Goal: Transaction & Acquisition: Subscribe to service/newsletter

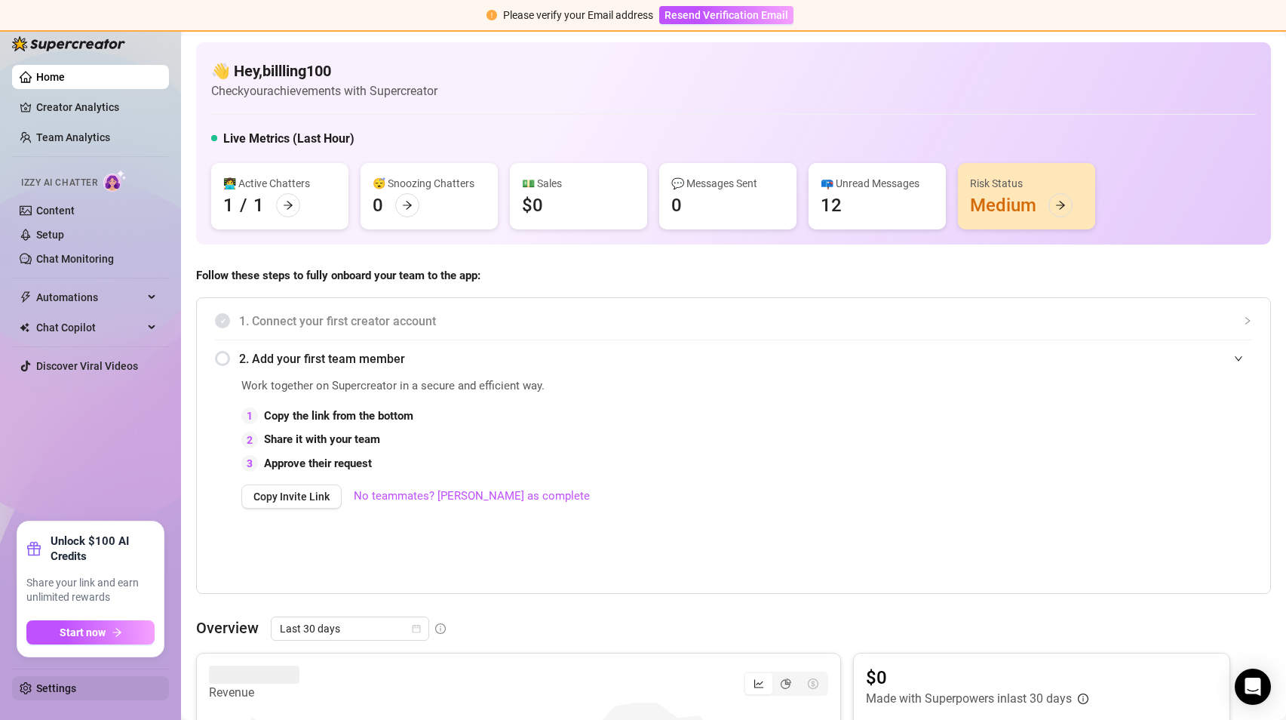
click at [54, 692] on link "Settings" at bounding box center [56, 688] width 40 height 12
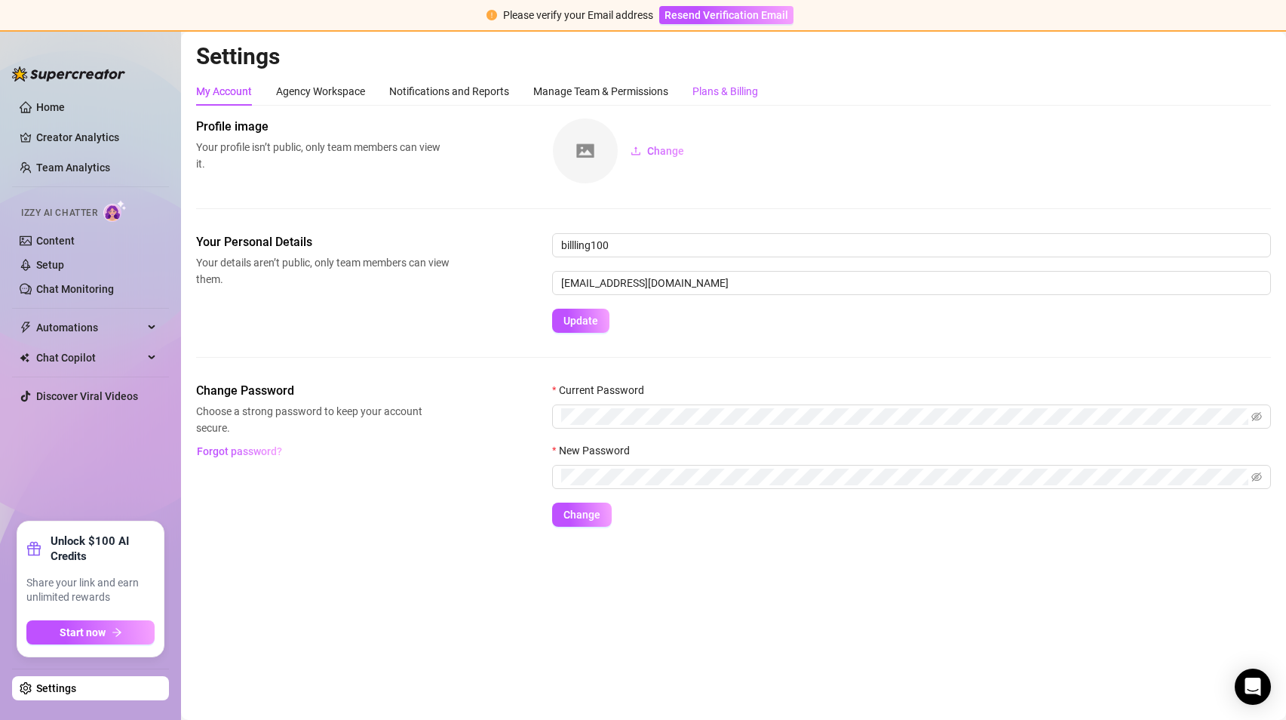
click at [713, 97] on div "Plans & Billing" at bounding box center [725, 91] width 66 height 17
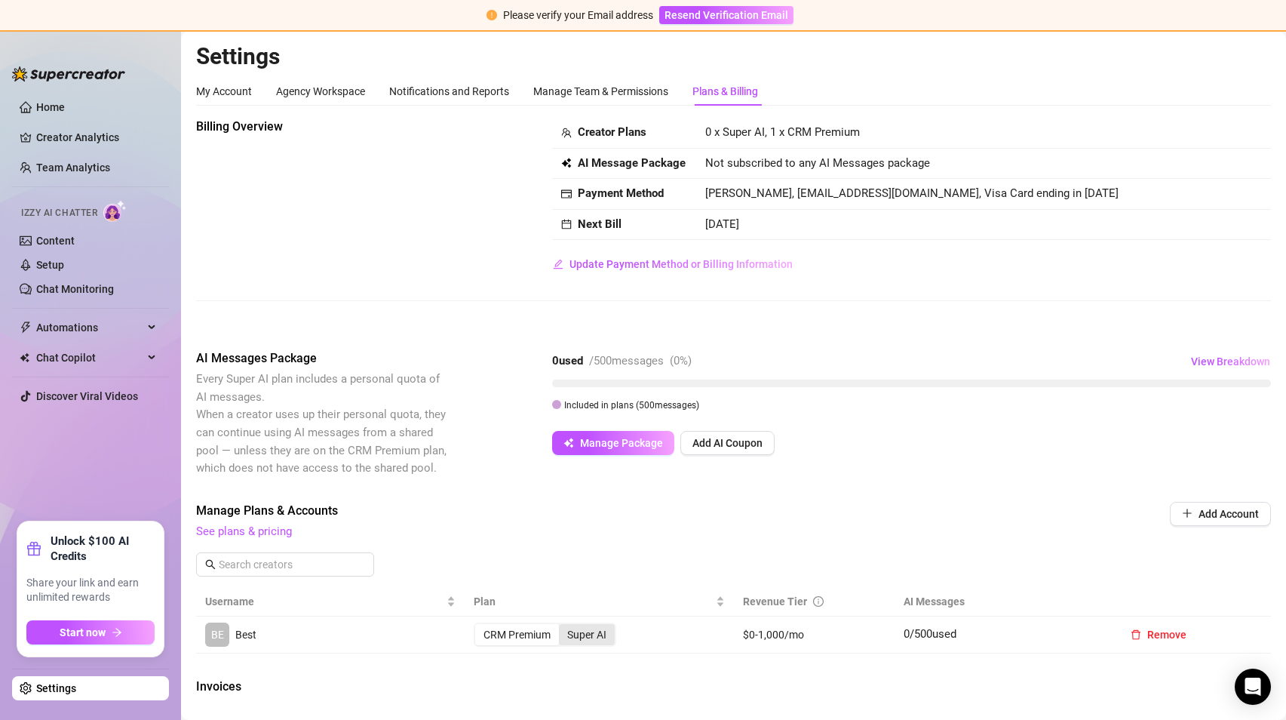
click at [609, 632] on div "Super AI" at bounding box center [587, 634] width 56 height 21
click at [563, 626] on input "Super AI" at bounding box center [563, 626] width 0 height 0
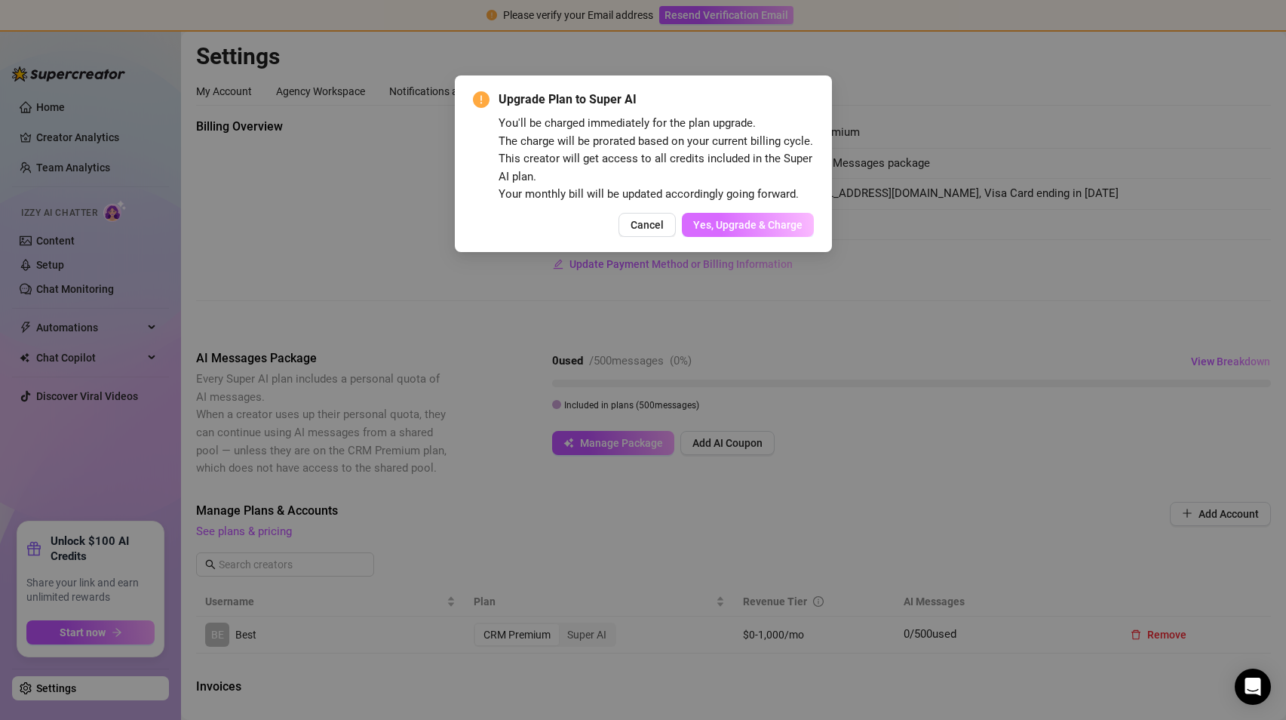
click at [782, 215] on button "Yes, Upgrade & Charge" at bounding box center [748, 225] width 132 height 24
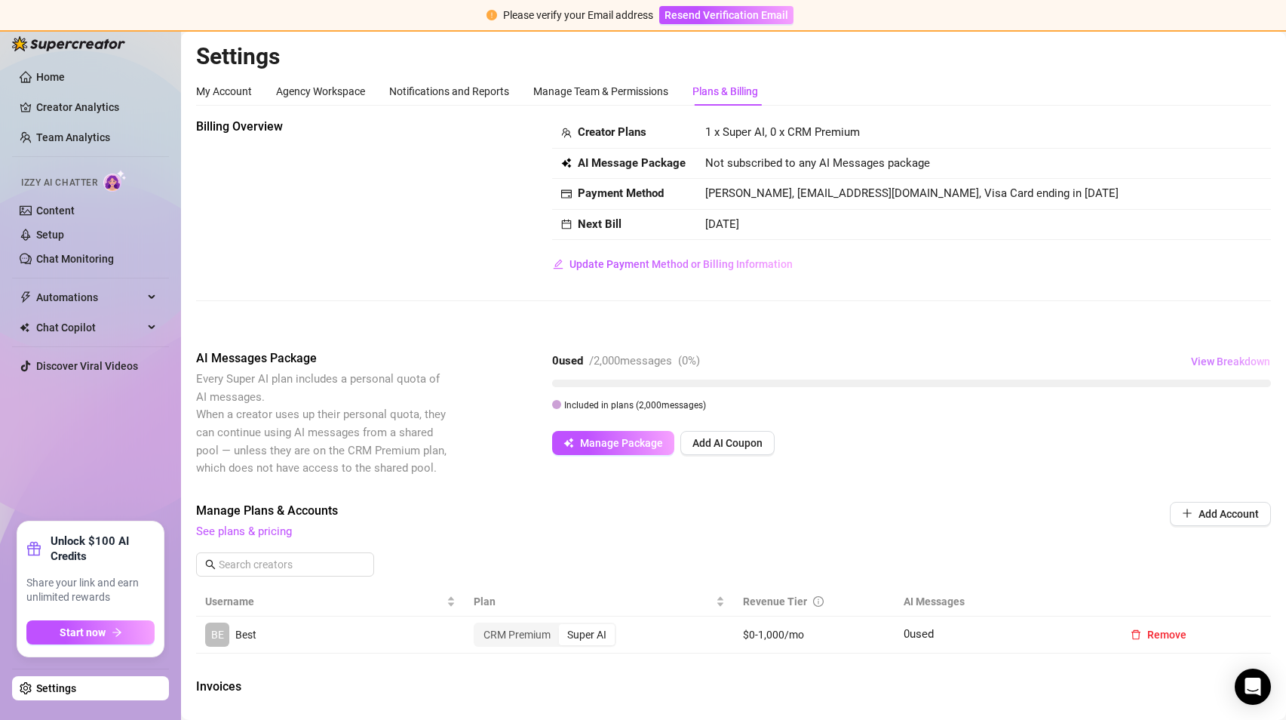
click at [1217, 364] on span "View Breakdown" at bounding box center [1230, 361] width 79 height 12
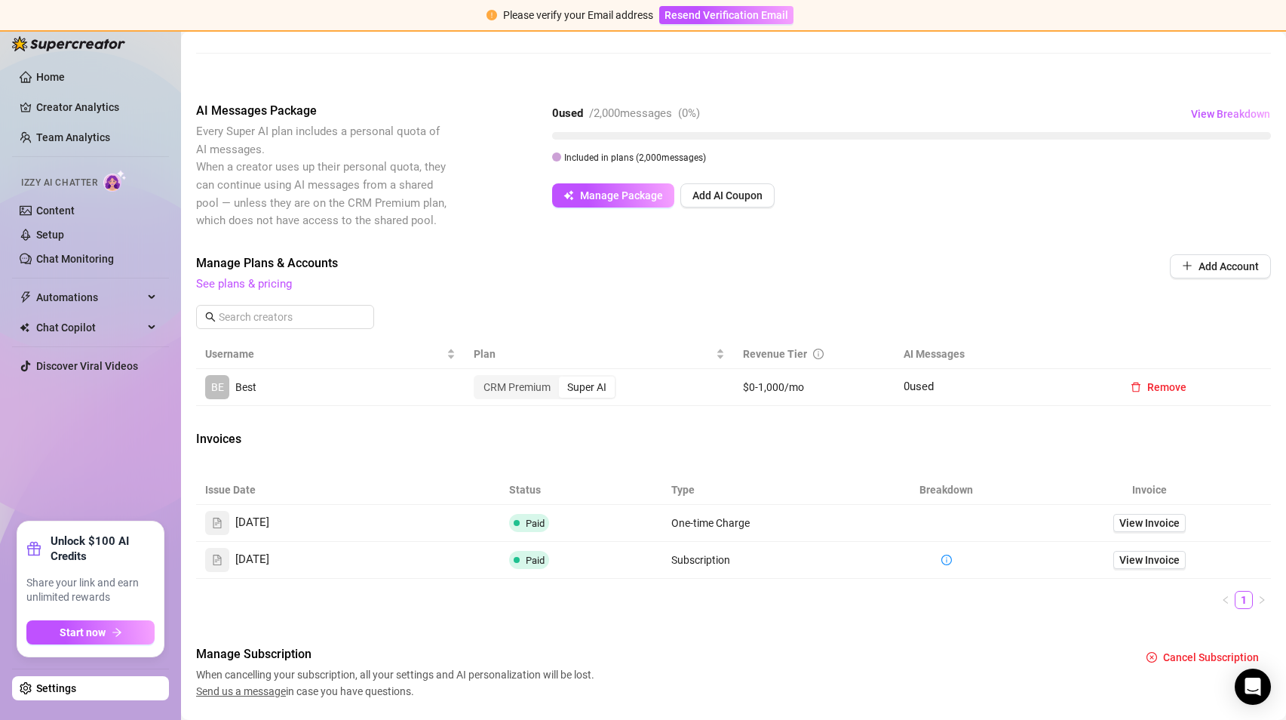
scroll to position [290, 0]
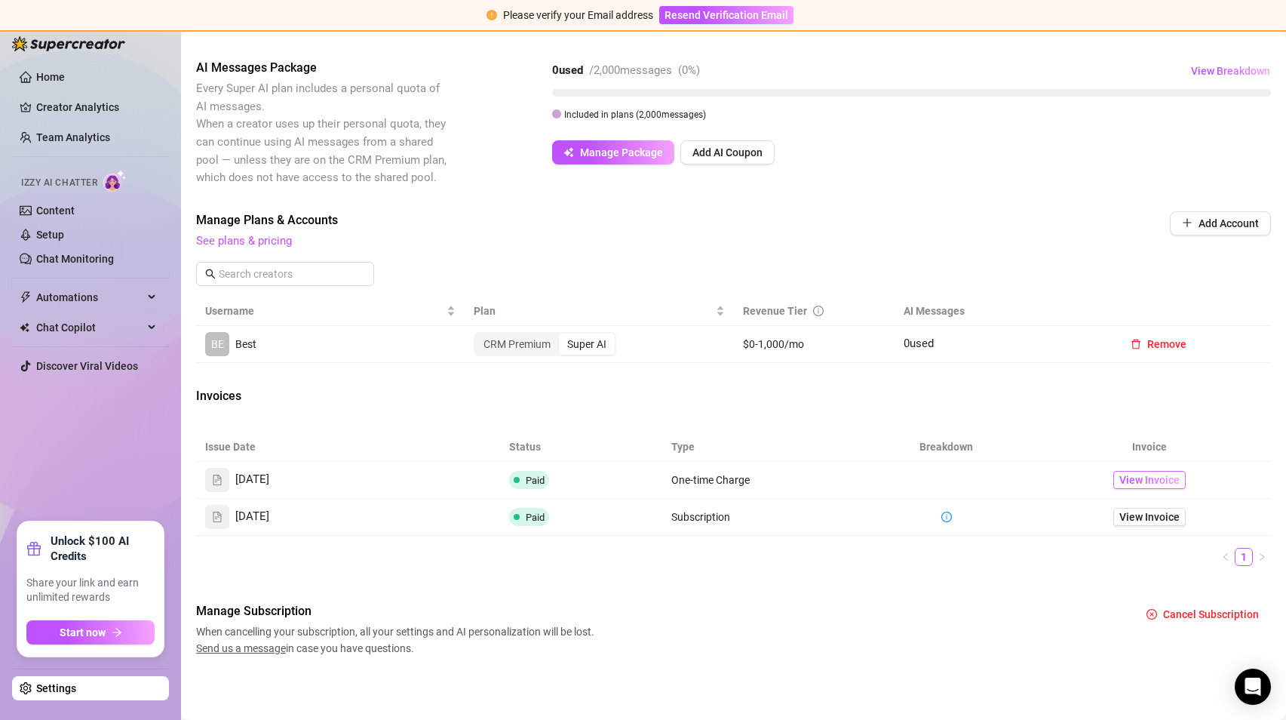
click at [1156, 478] on span "View Invoice" at bounding box center [1149, 479] width 60 height 17
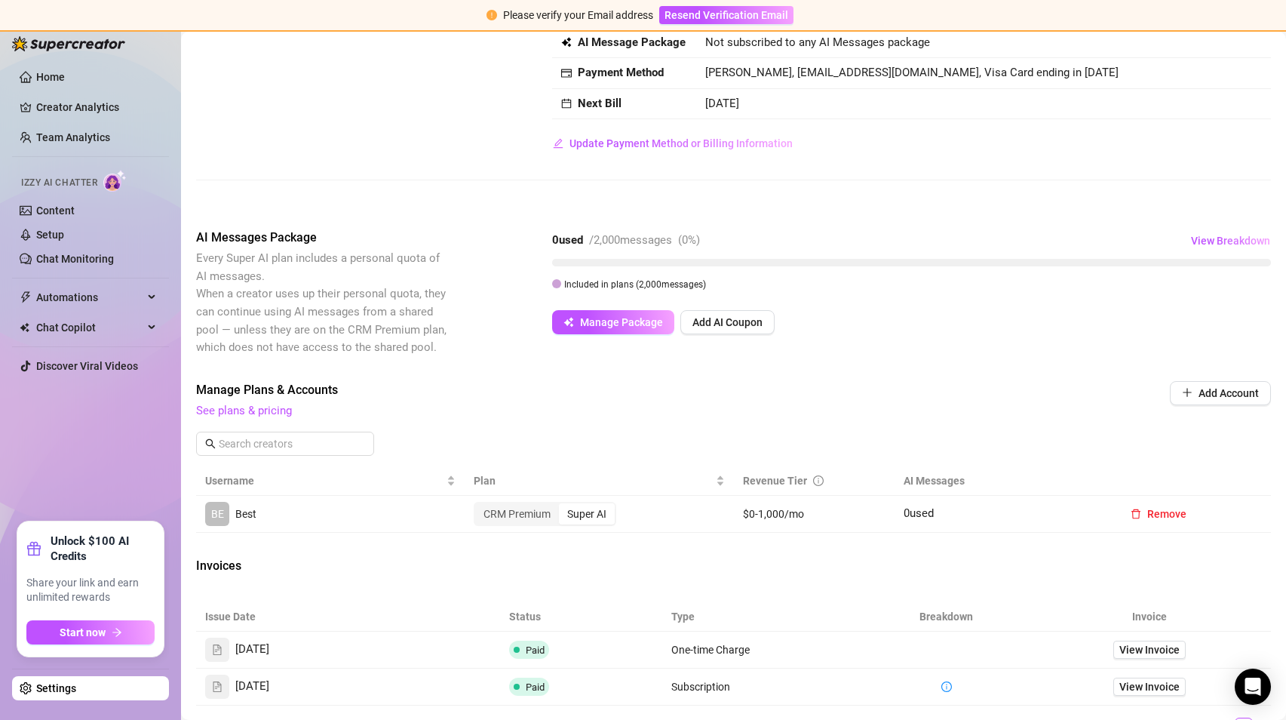
scroll to position [0, 0]
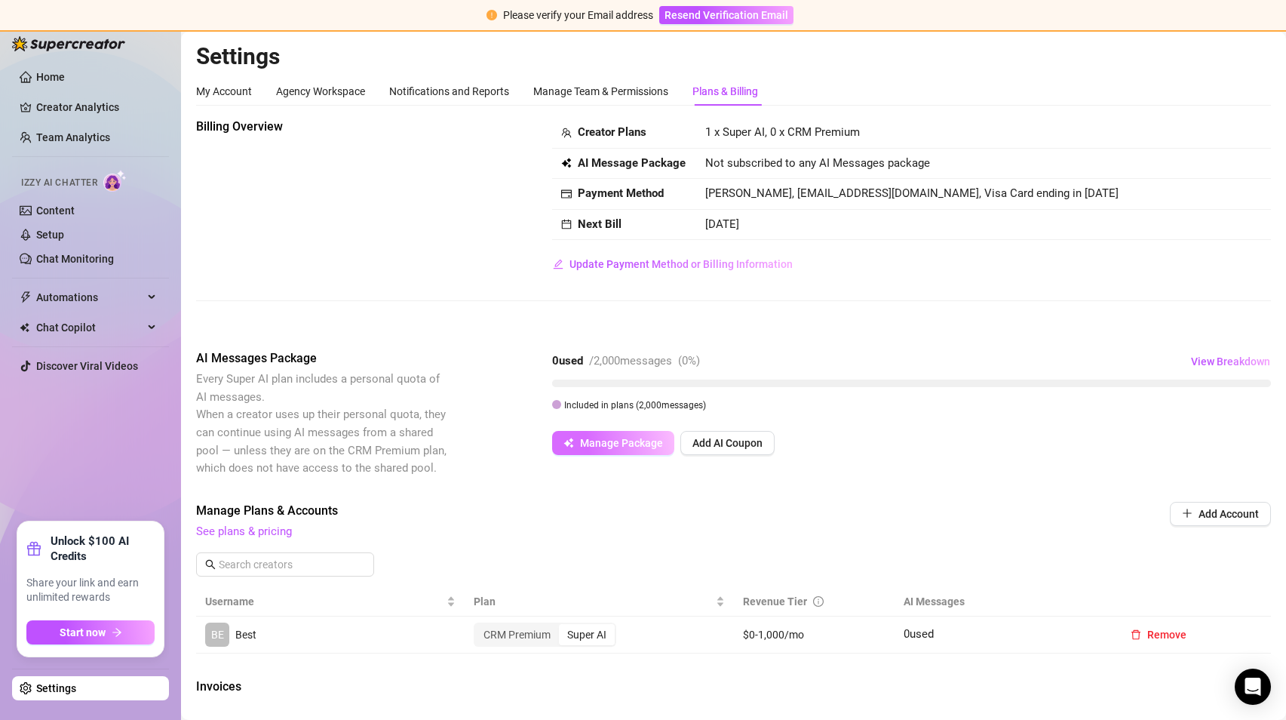
click at [578, 444] on button "Manage Package" at bounding box center [613, 443] width 122 height 24
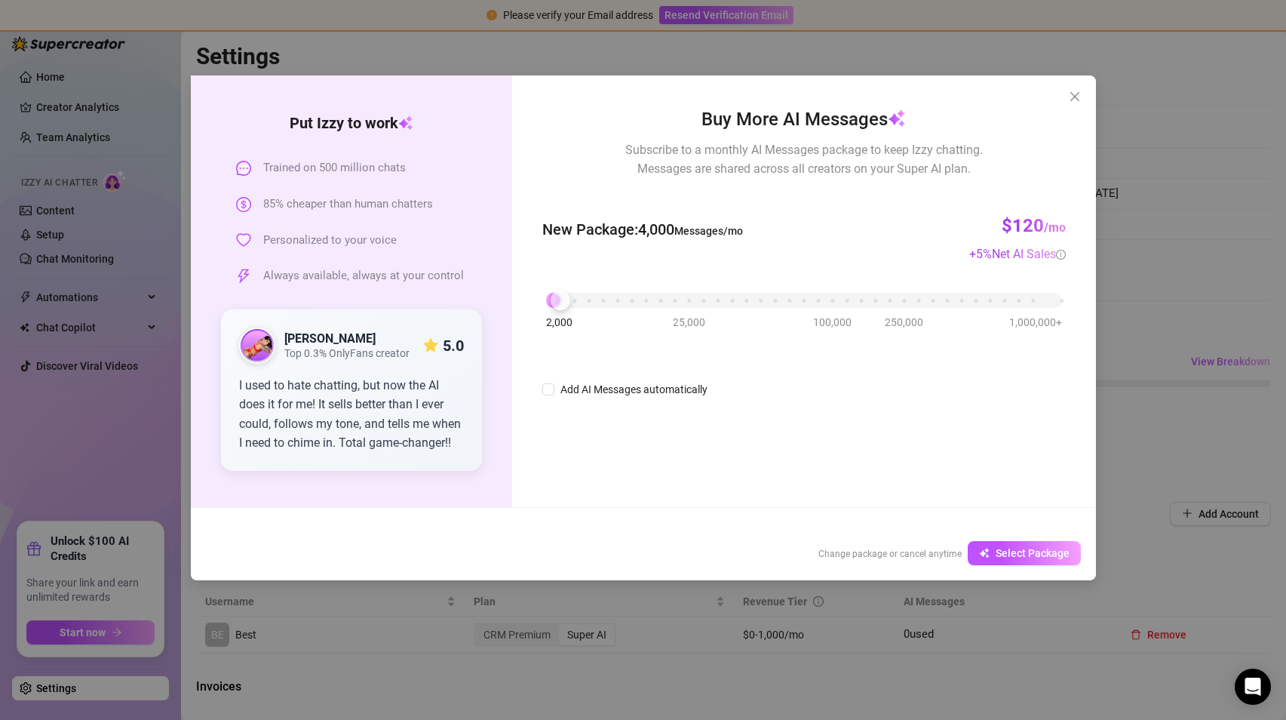
click at [558, 299] on div "2,000 25,000 100,000 250,000 1,000,000+" at bounding box center [803, 294] width 515 height 9
click at [1019, 554] on span "Select Package" at bounding box center [1033, 553] width 74 height 12
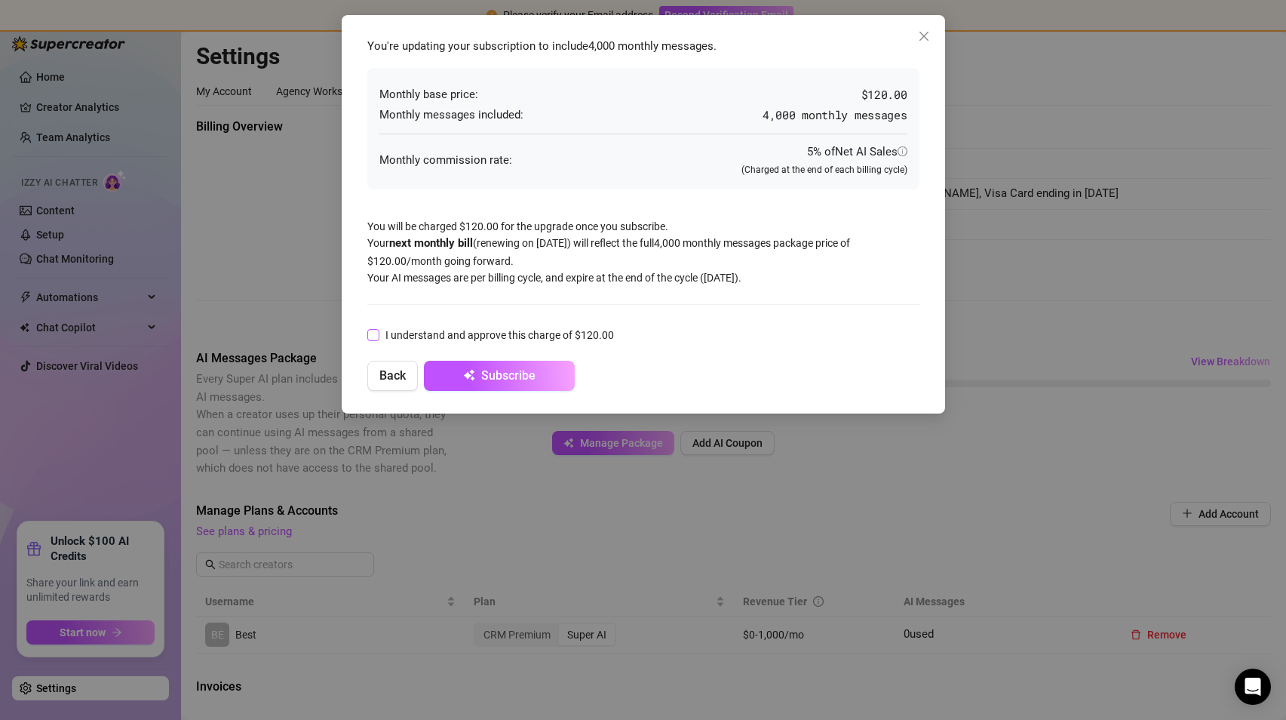
click at [377, 337] on span at bounding box center [373, 335] width 12 height 12
click at [377, 337] on input "I understand and approve this charge of $120.00" at bounding box center [372, 334] width 11 height 11
checkbox input "true"
click at [533, 370] on span "Subscribe" at bounding box center [508, 375] width 54 height 14
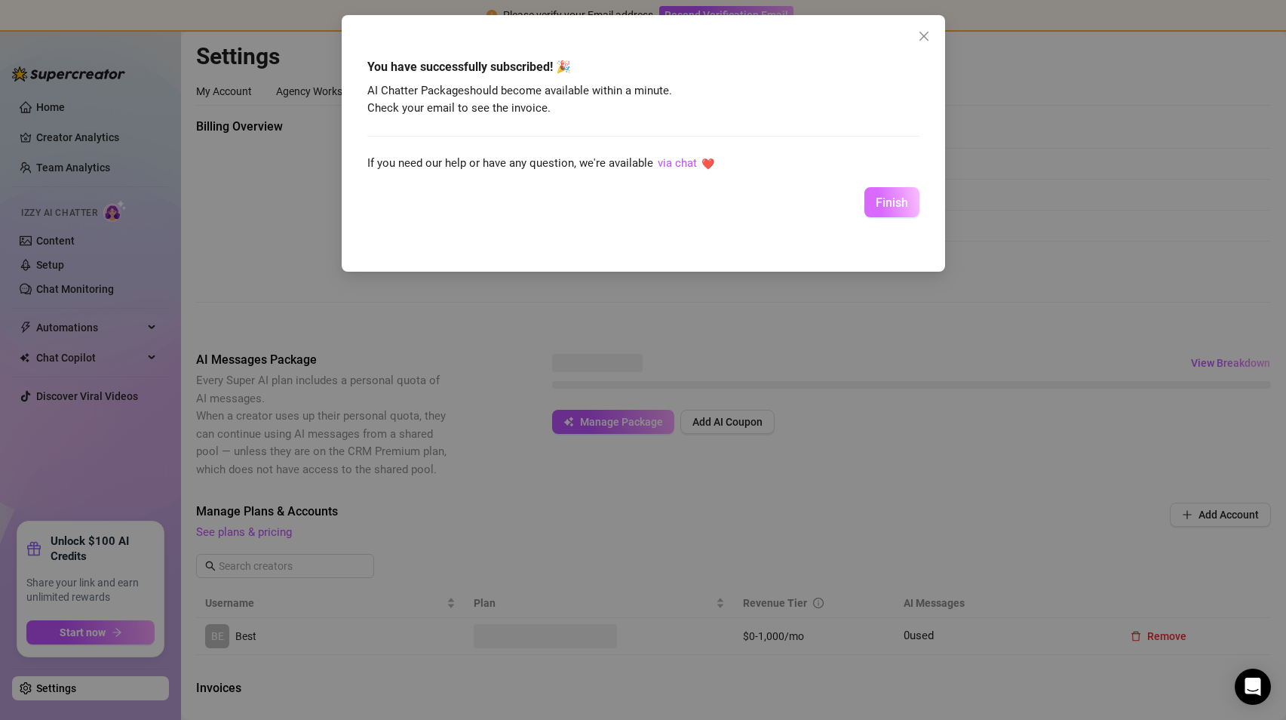
click at [886, 206] on span "Finish" at bounding box center [892, 202] width 32 height 14
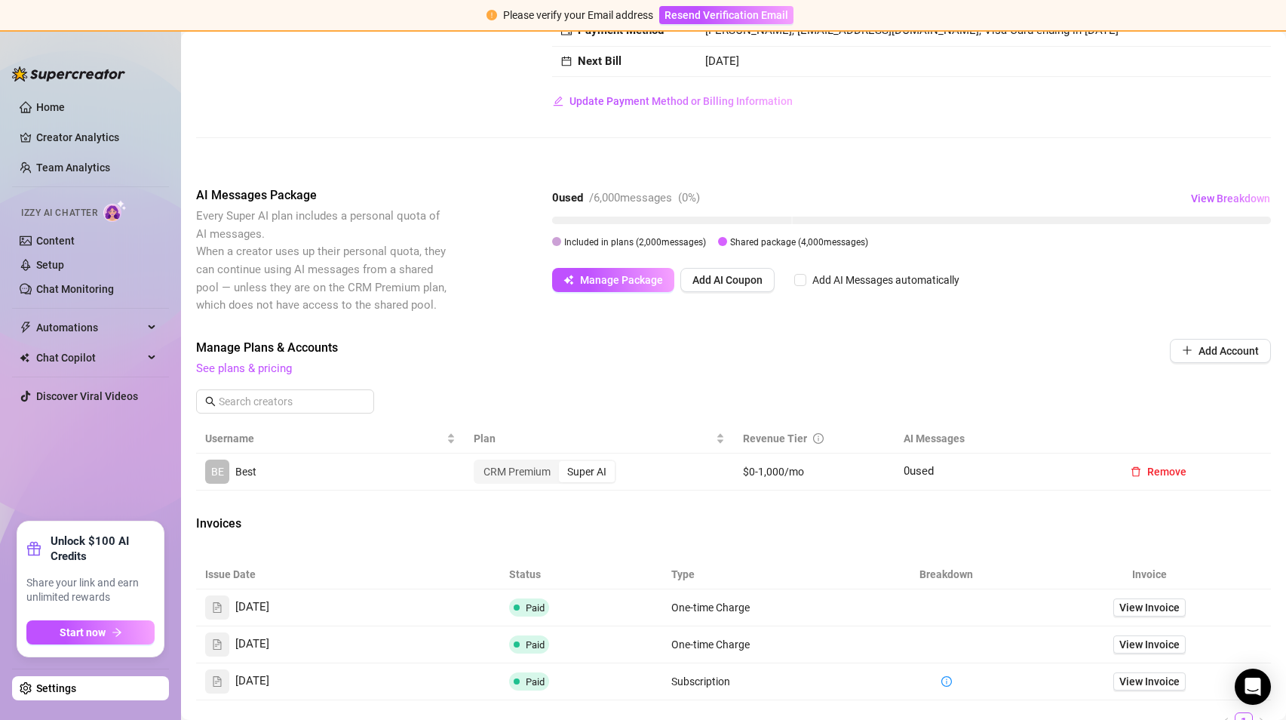
scroll to position [235, 0]
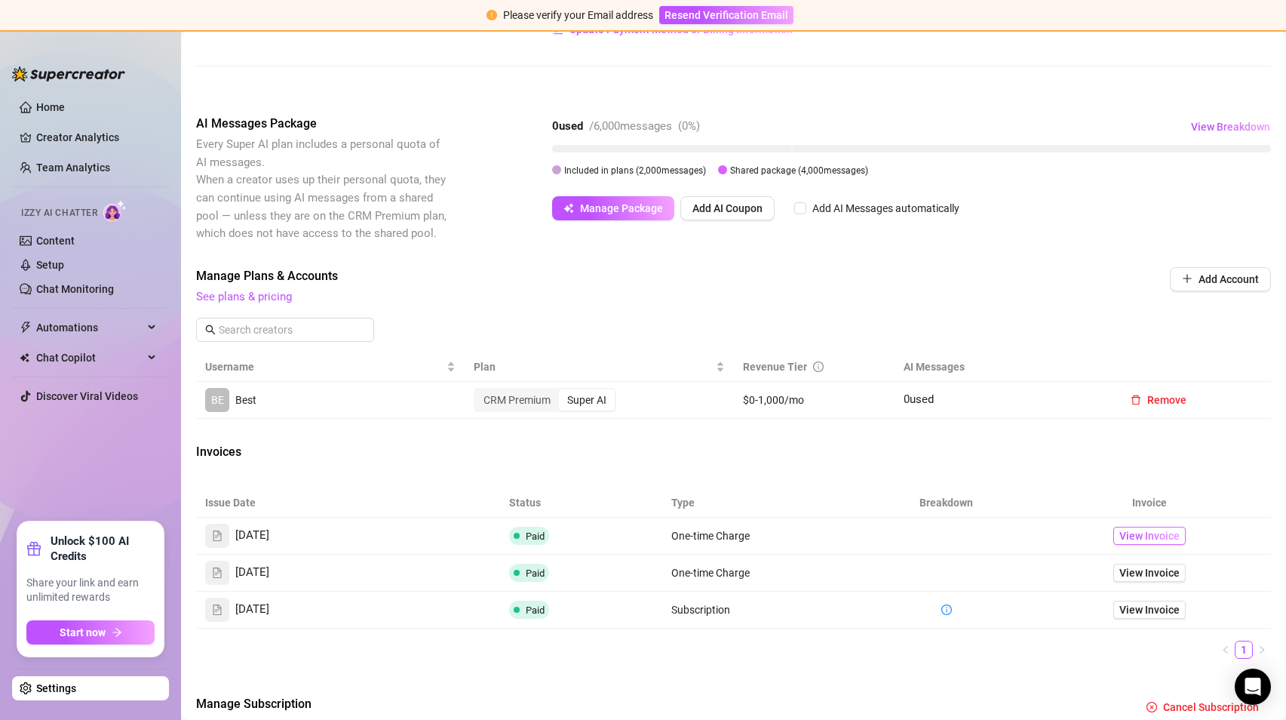
click at [1122, 542] on span "View Invoice" at bounding box center [1149, 535] width 60 height 17
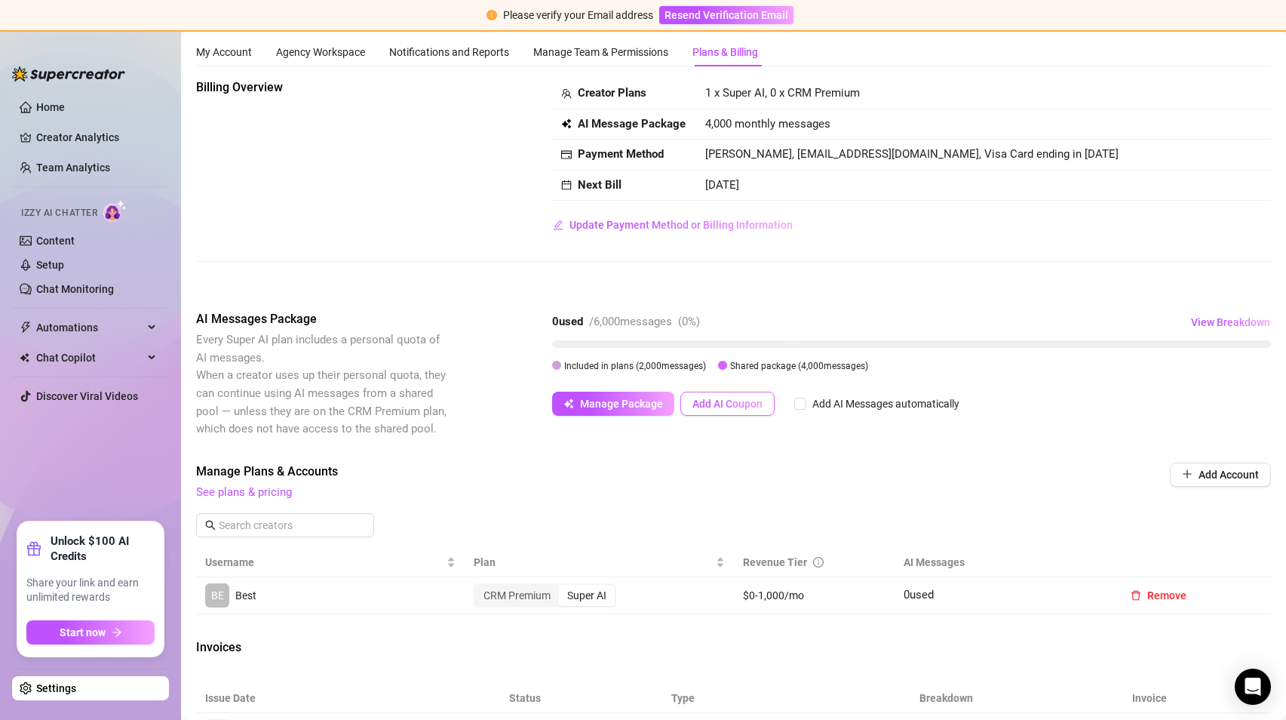
scroll to position [0, 0]
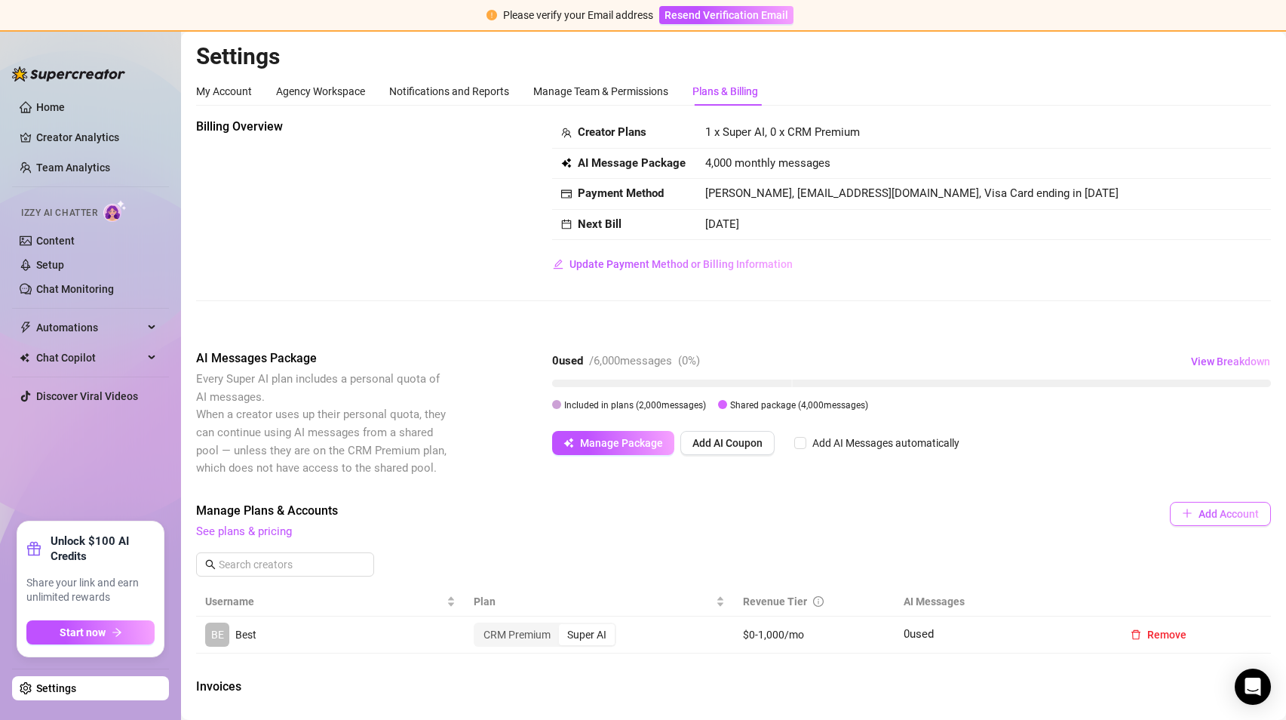
click at [1205, 517] on span "Add Account" at bounding box center [1228, 514] width 60 height 12
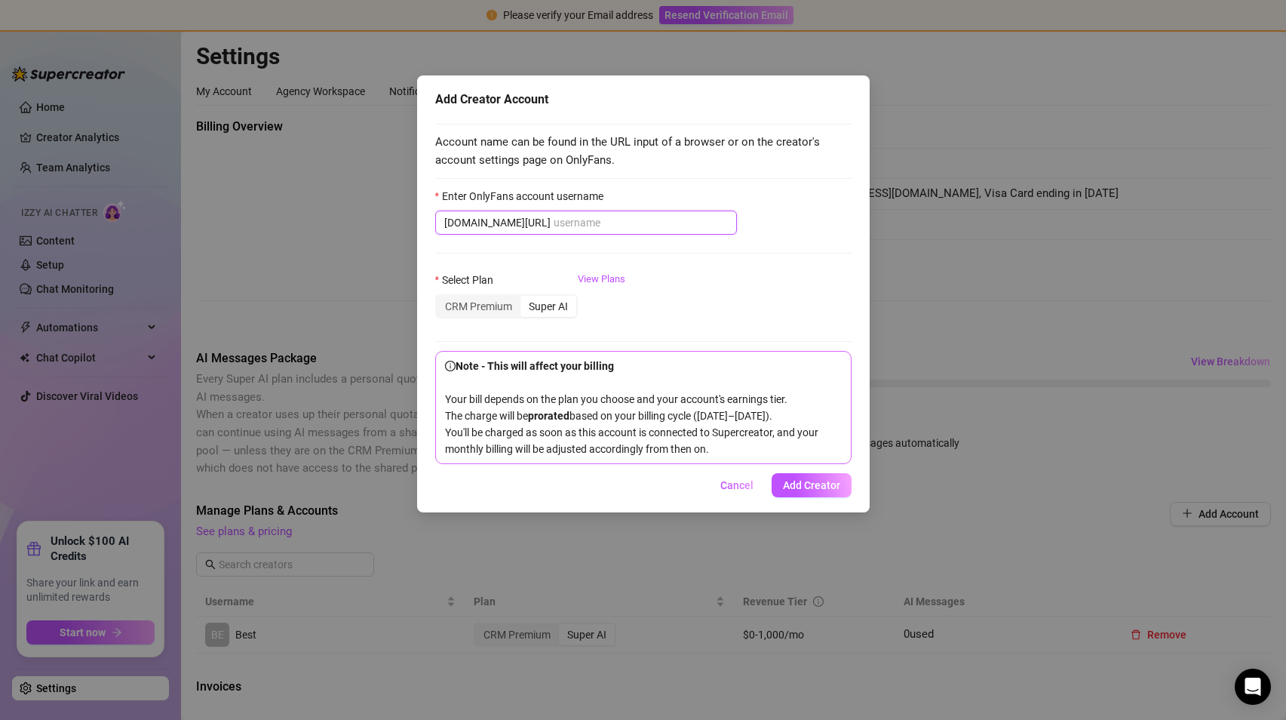
paste input "savsvania"
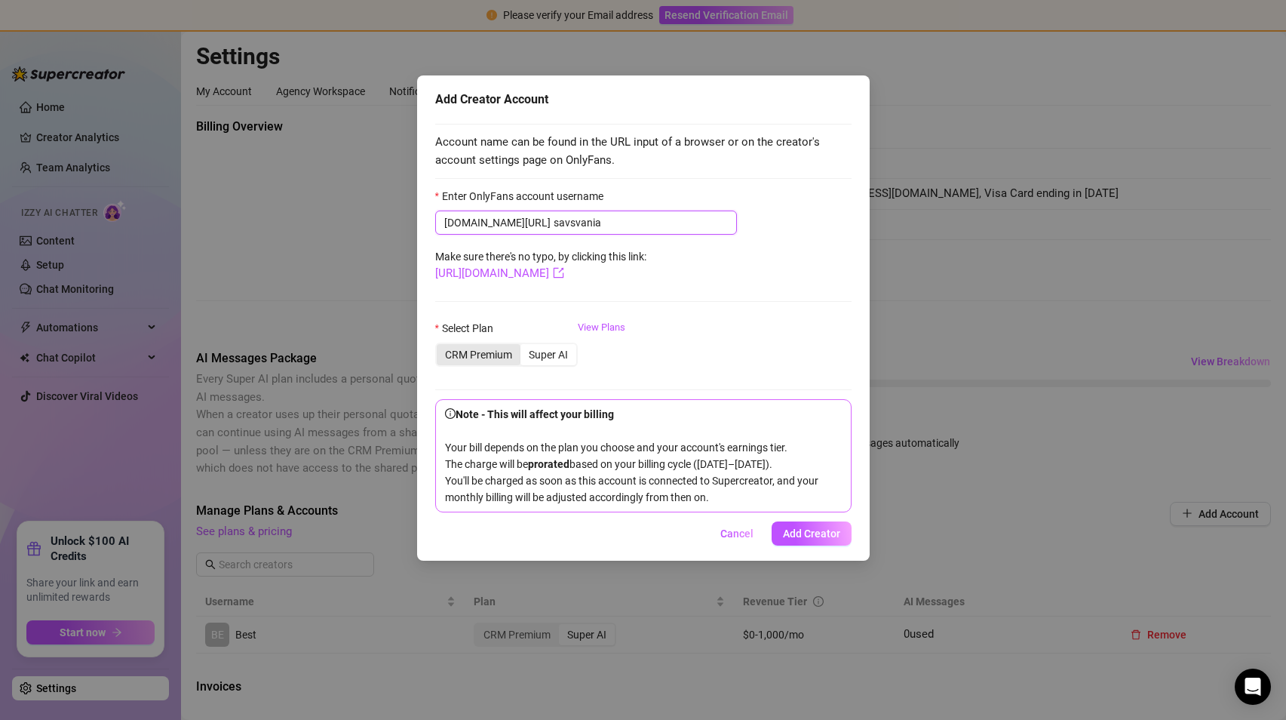
type input "savsvania"
click at [472, 364] on div "CRM Premium" at bounding box center [479, 354] width 84 height 21
click at [440, 346] on input "CRM Premium" at bounding box center [440, 346] width 0 height 0
click at [813, 539] on span "Add Creator" at bounding box center [811, 533] width 57 height 12
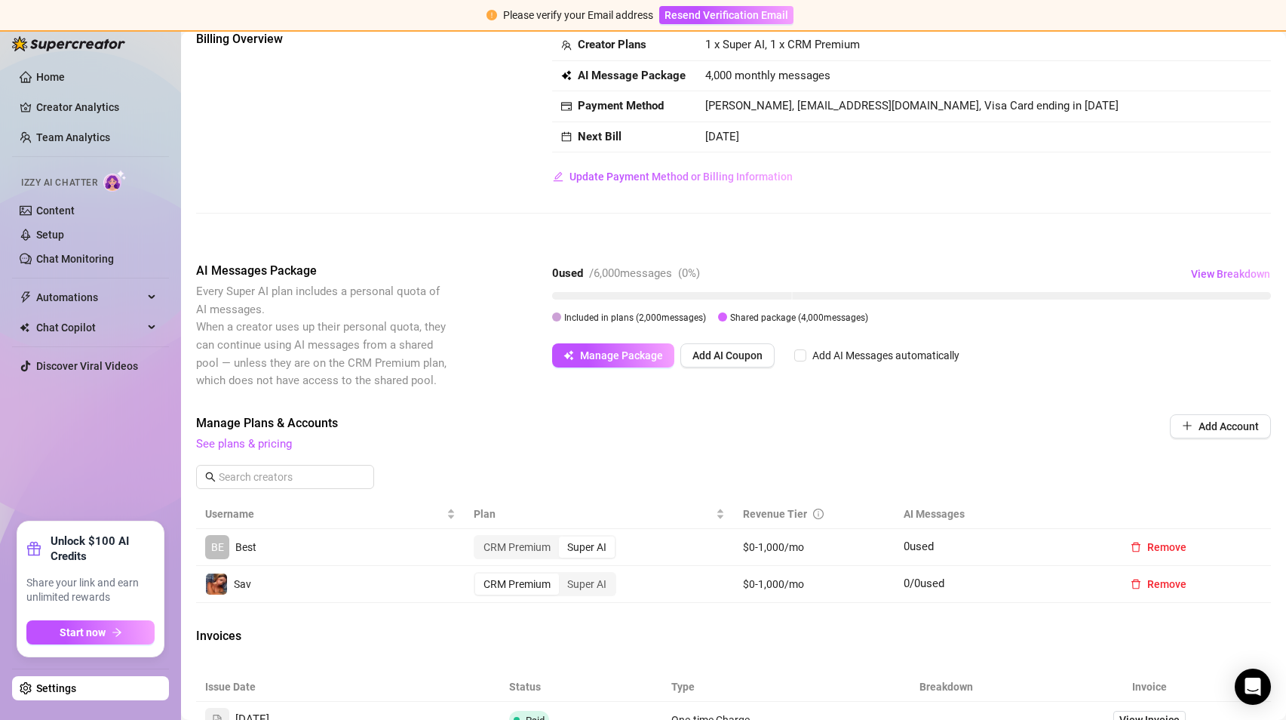
scroll to position [84, 0]
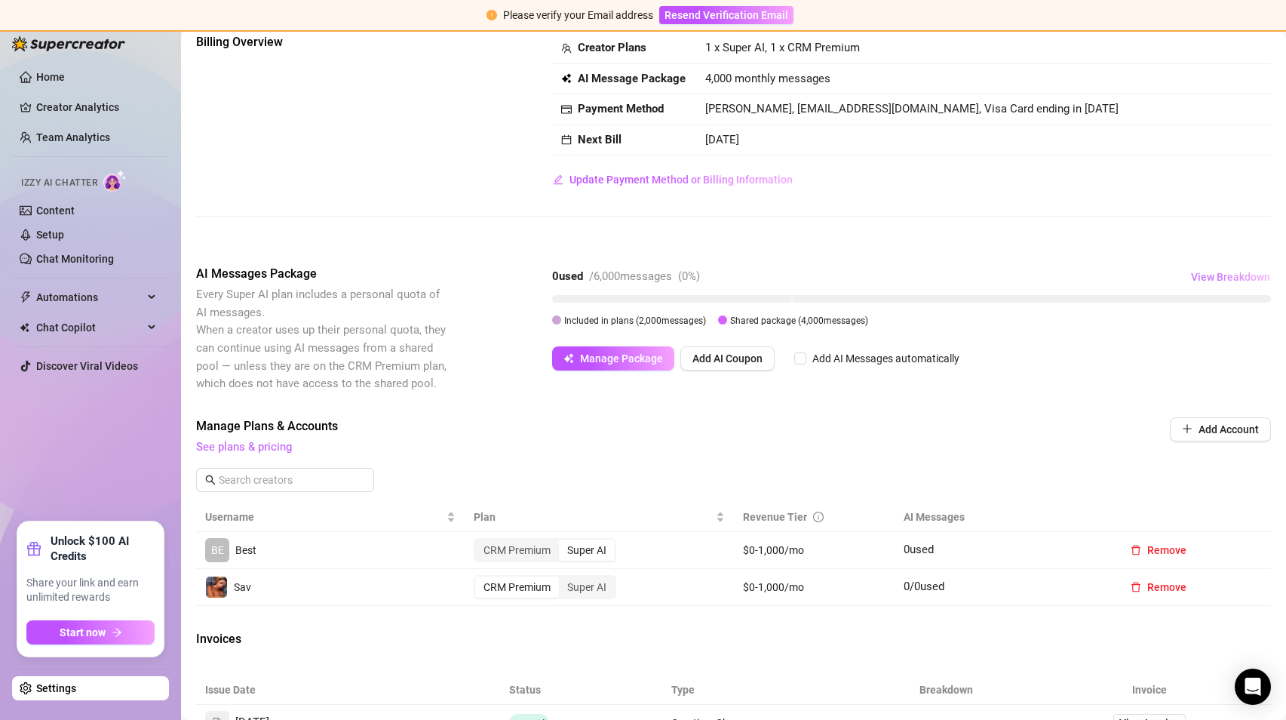
click at [1225, 269] on button "View Breakdown" at bounding box center [1230, 277] width 81 height 24
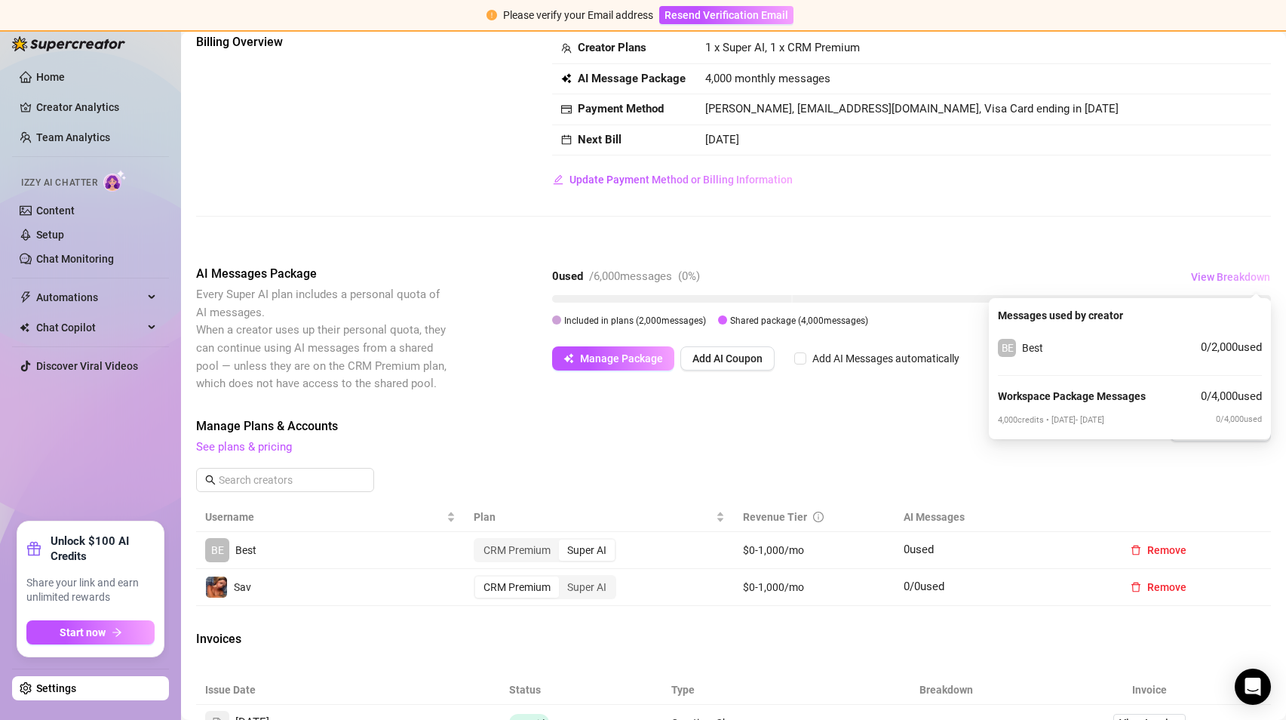
click at [1225, 269] on button "View Breakdown" at bounding box center [1230, 277] width 81 height 24
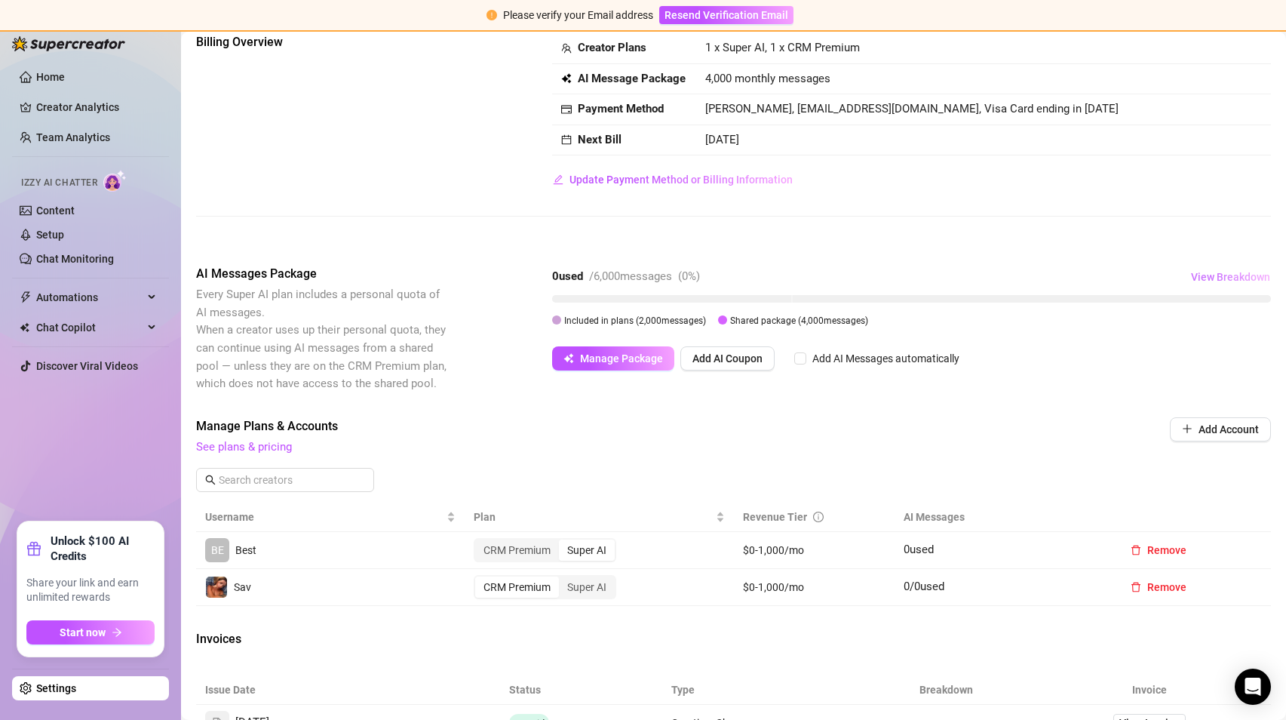
click at [1225, 269] on button "View Breakdown" at bounding box center [1230, 277] width 81 height 24
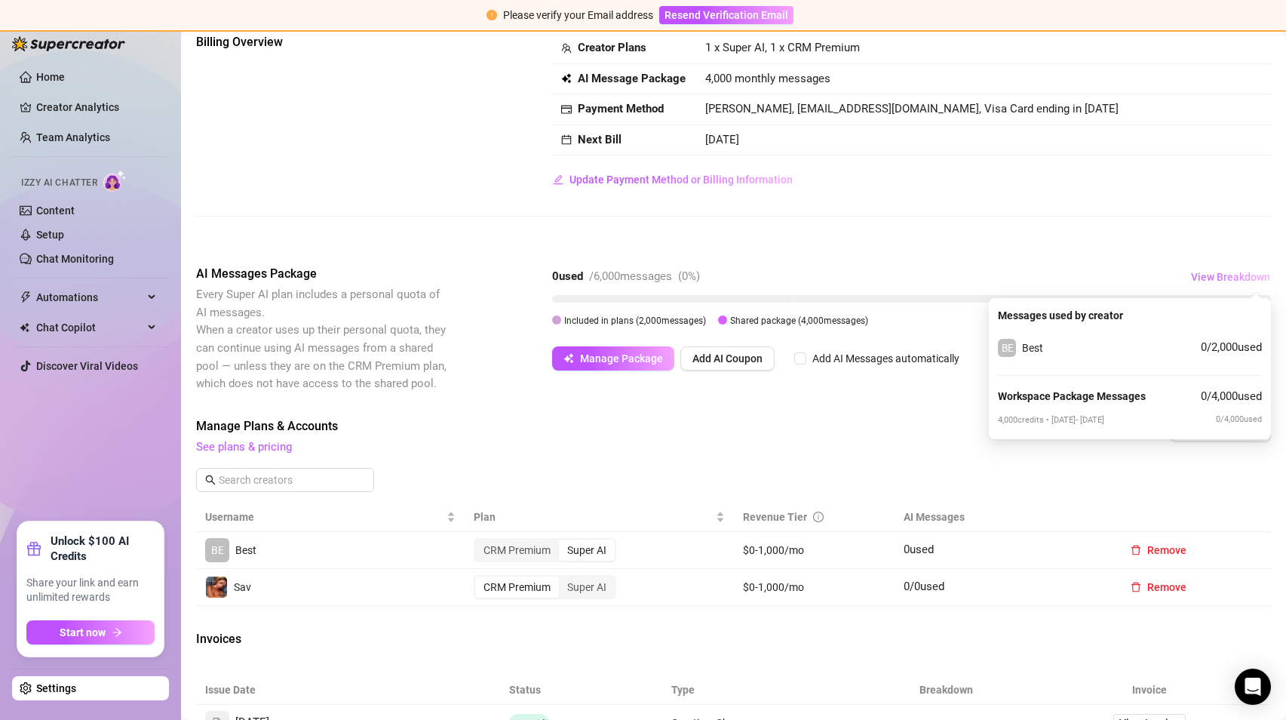
click at [1225, 269] on button "View Breakdown" at bounding box center [1230, 277] width 81 height 24
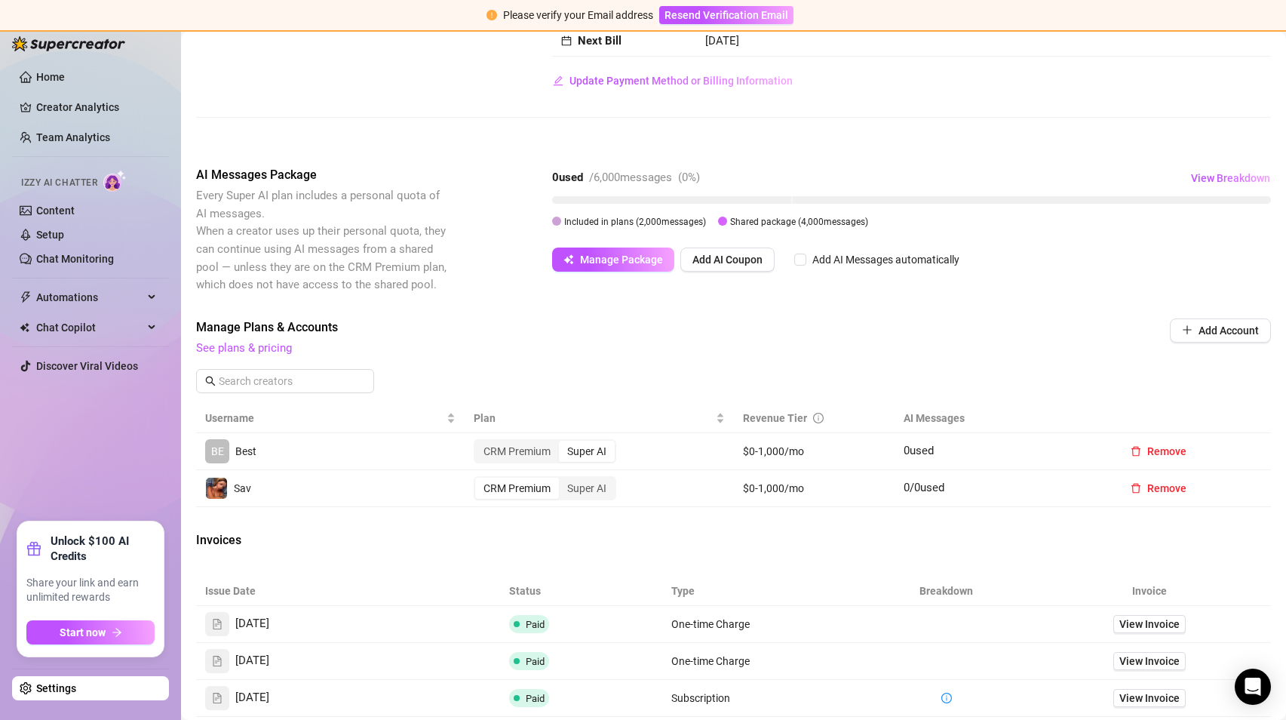
scroll to position [187, 0]
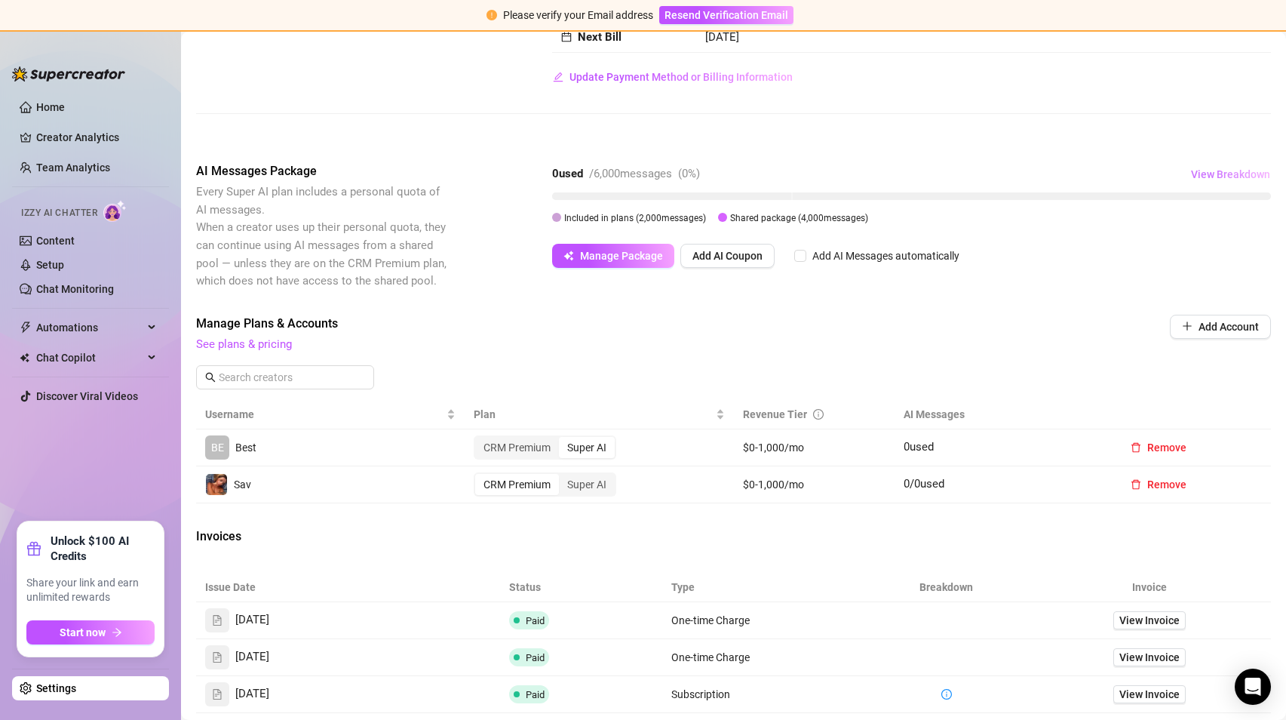
click at [1218, 182] on button "View Breakdown" at bounding box center [1230, 174] width 81 height 24
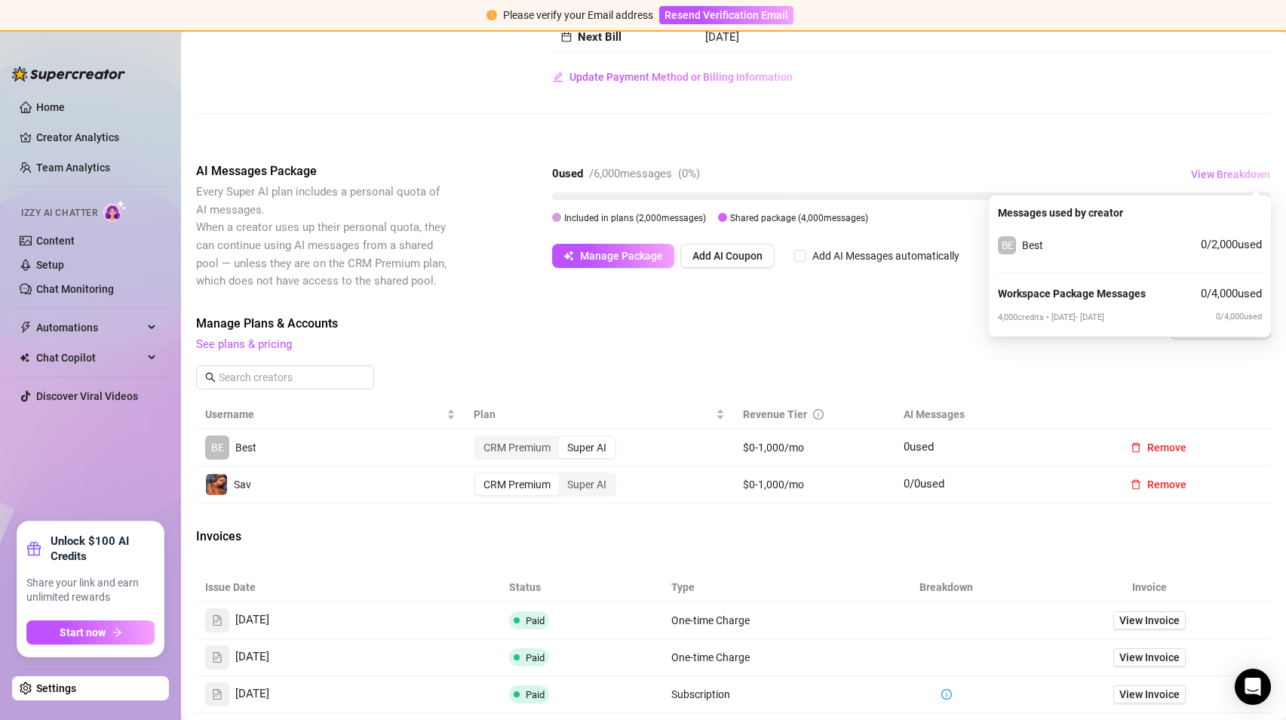
click at [1217, 182] on button "View Breakdown" at bounding box center [1230, 174] width 81 height 24
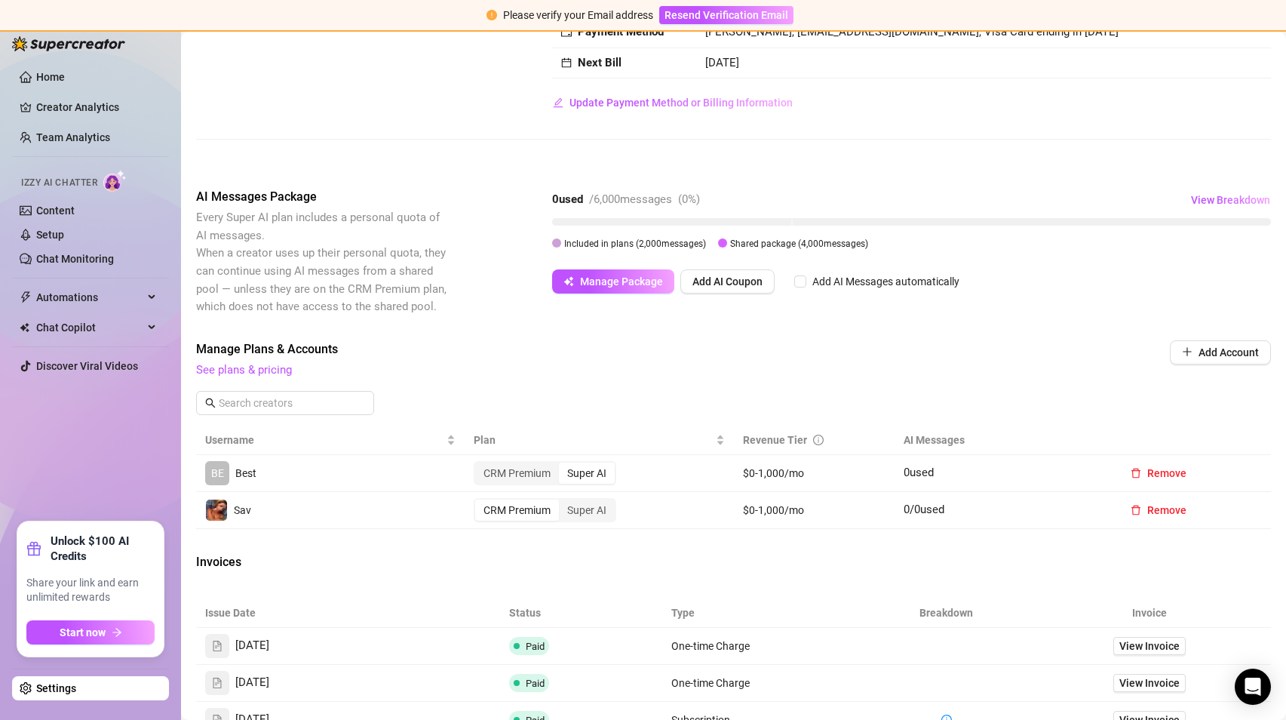
scroll to position [162, 0]
click at [1240, 202] on span "View Breakdown" at bounding box center [1230, 199] width 79 height 12
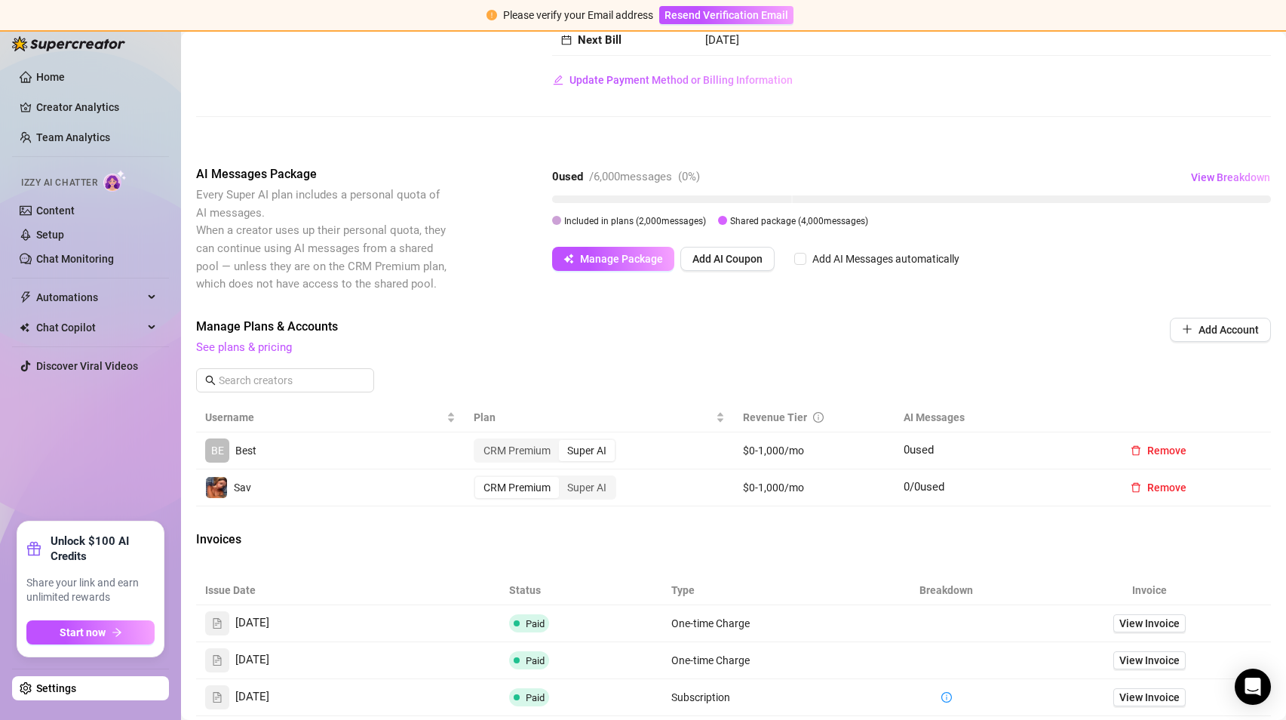
scroll to position [183, 0]
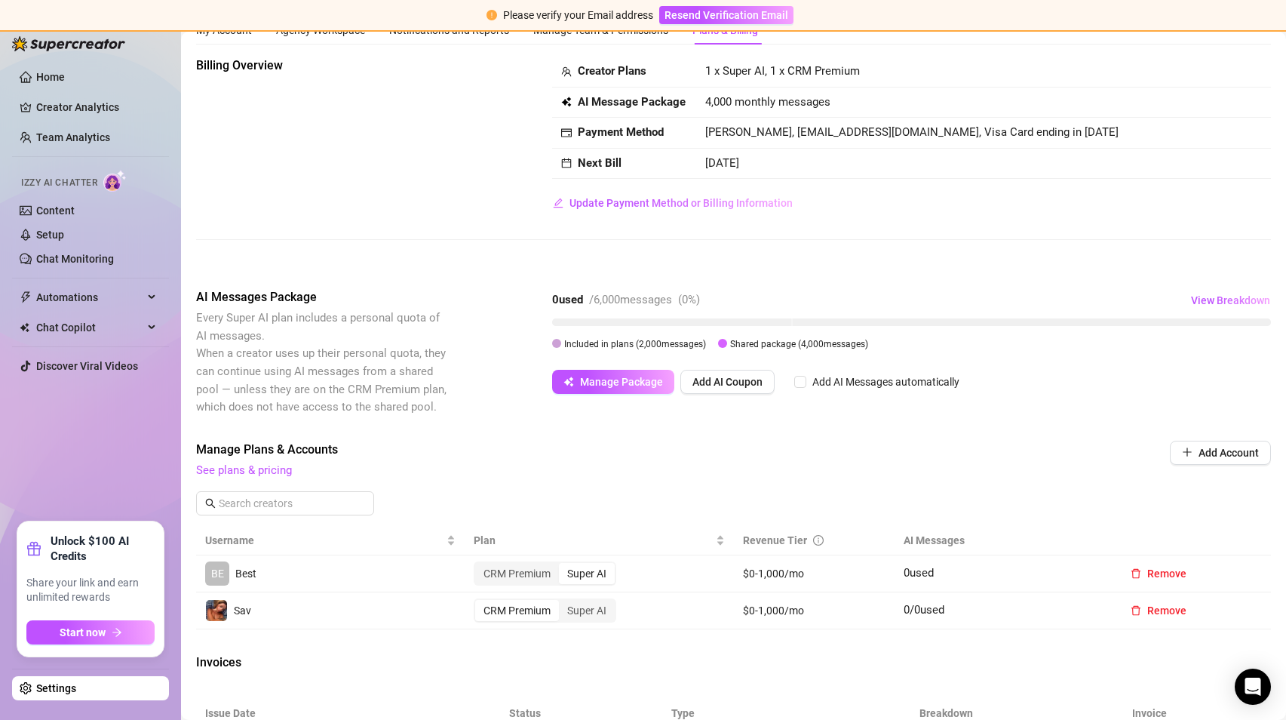
scroll to position [59, 0]
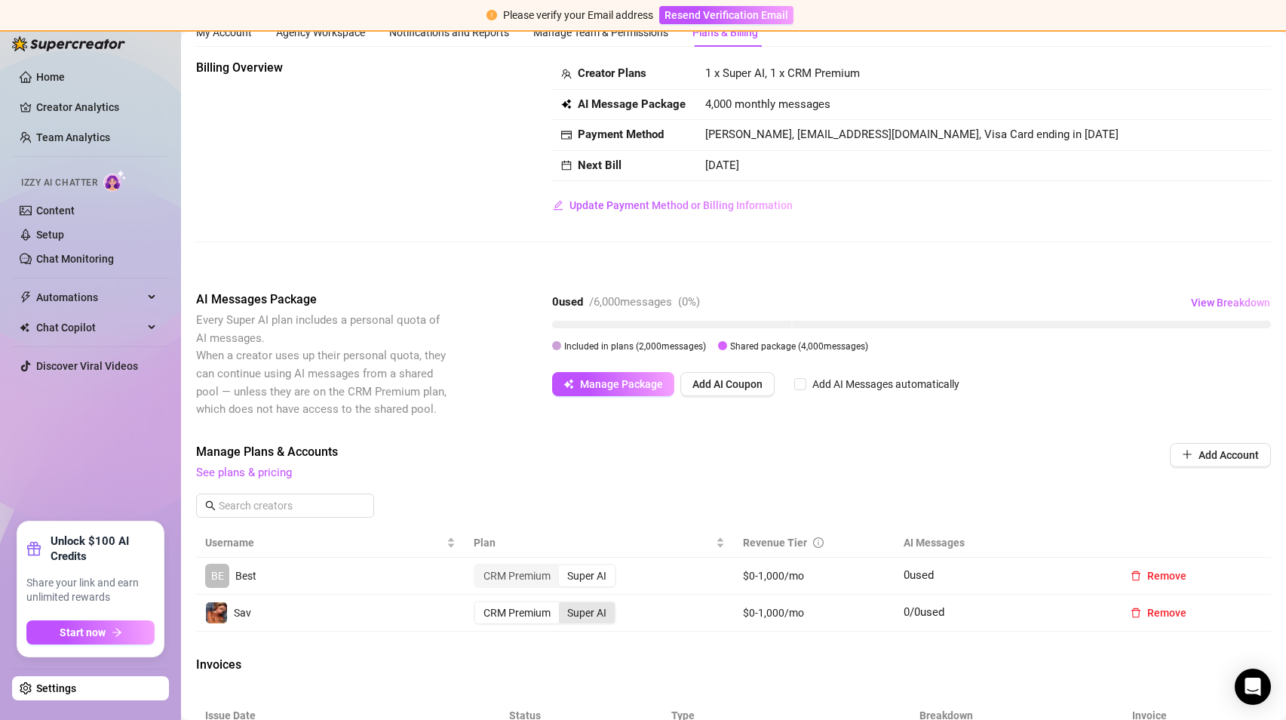
click at [579, 611] on div "Super AI" at bounding box center [587, 612] width 56 height 21
click at [563, 604] on input "Super AI" at bounding box center [563, 604] width 0 height 0
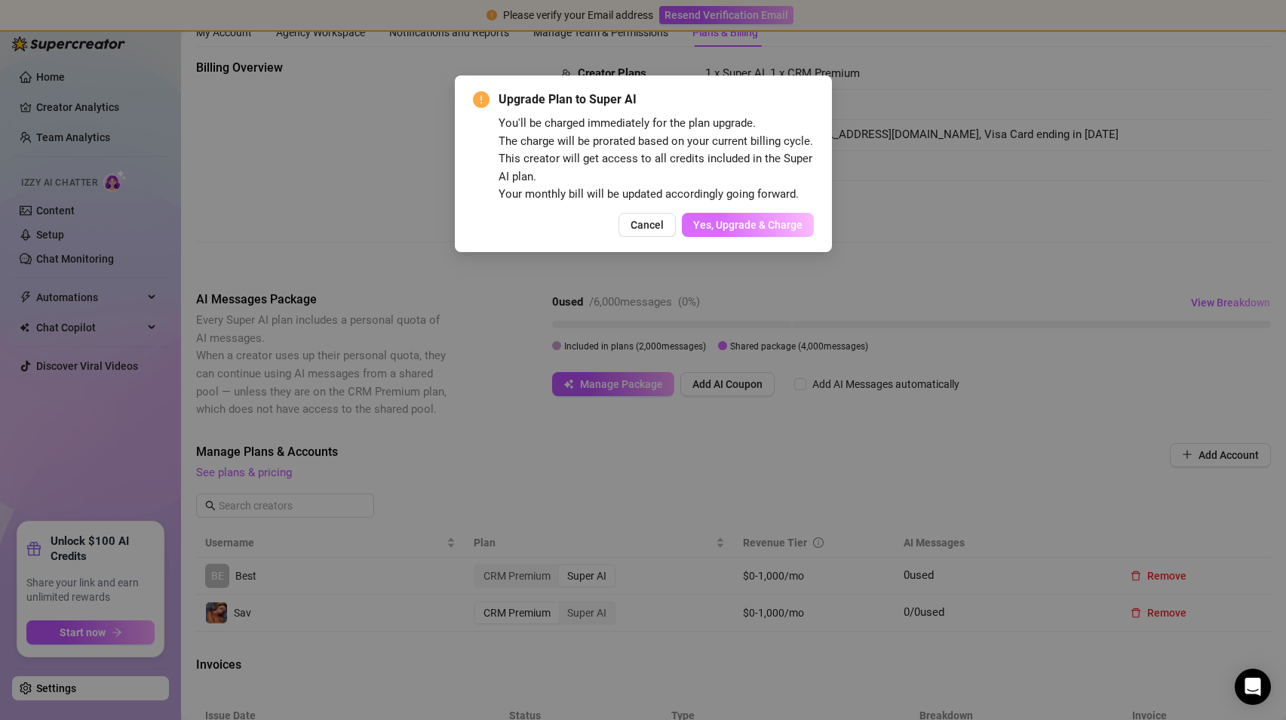
click at [782, 226] on span "Yes, Upgrade & Charge" at bounding box center [747, 225] width 109 height 12
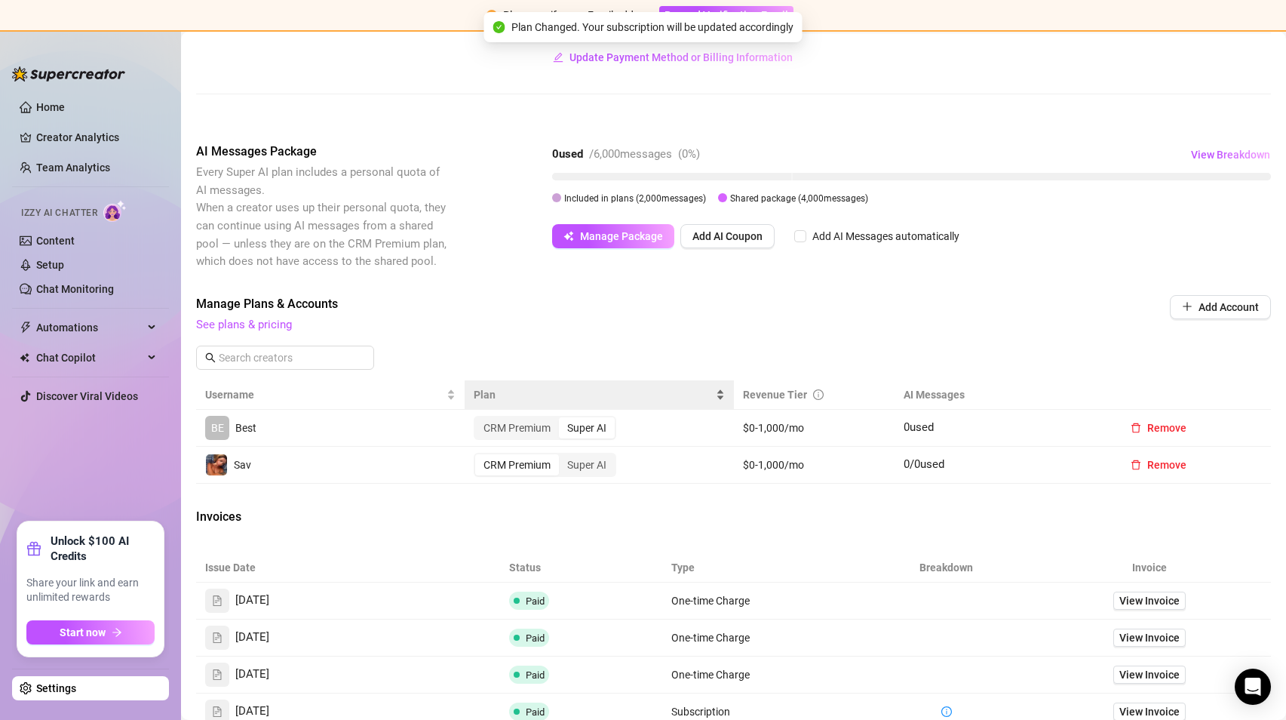
scroll to position [0, 0]
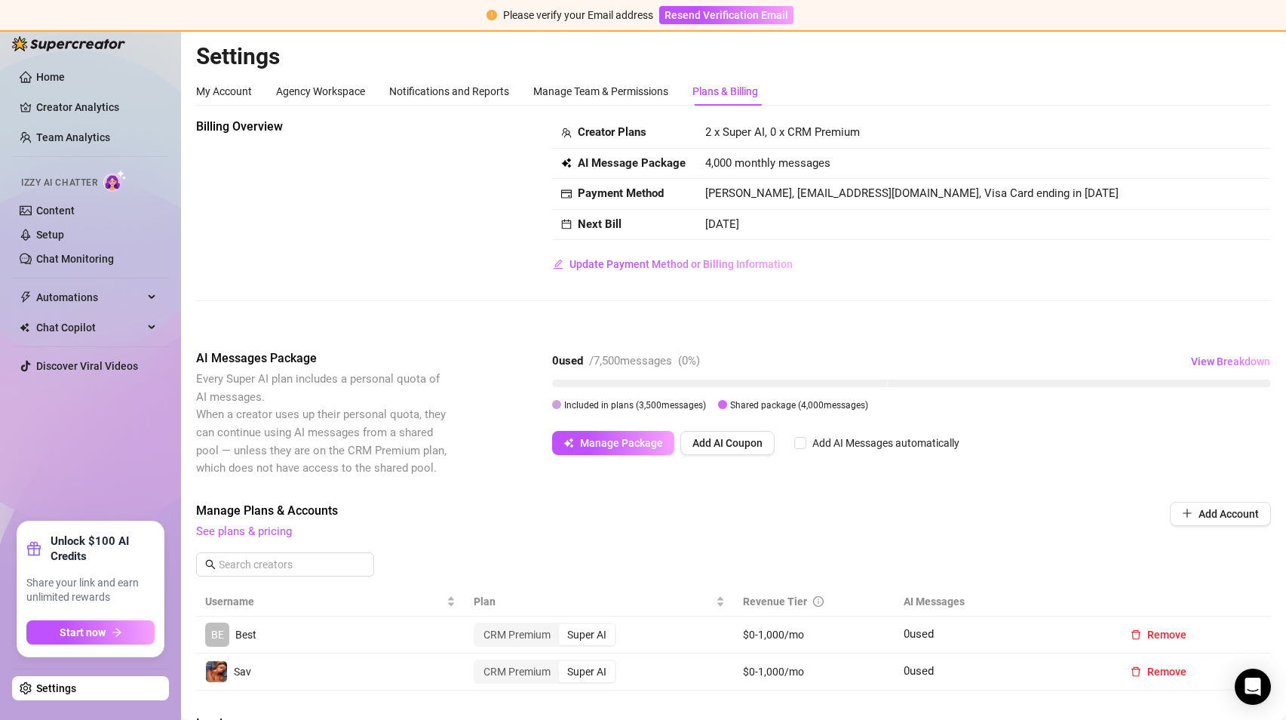
click at [1231, 346] on div "Billing Overview Creator Plans 2 x Super AI, 0 x CRM Premium AI Message Package…" at bounding box center [733, 588] width 1075 height 940
click at [1226, 364] on span "View Breakdown" at bounding box center [1230, 361] width 79 height 12
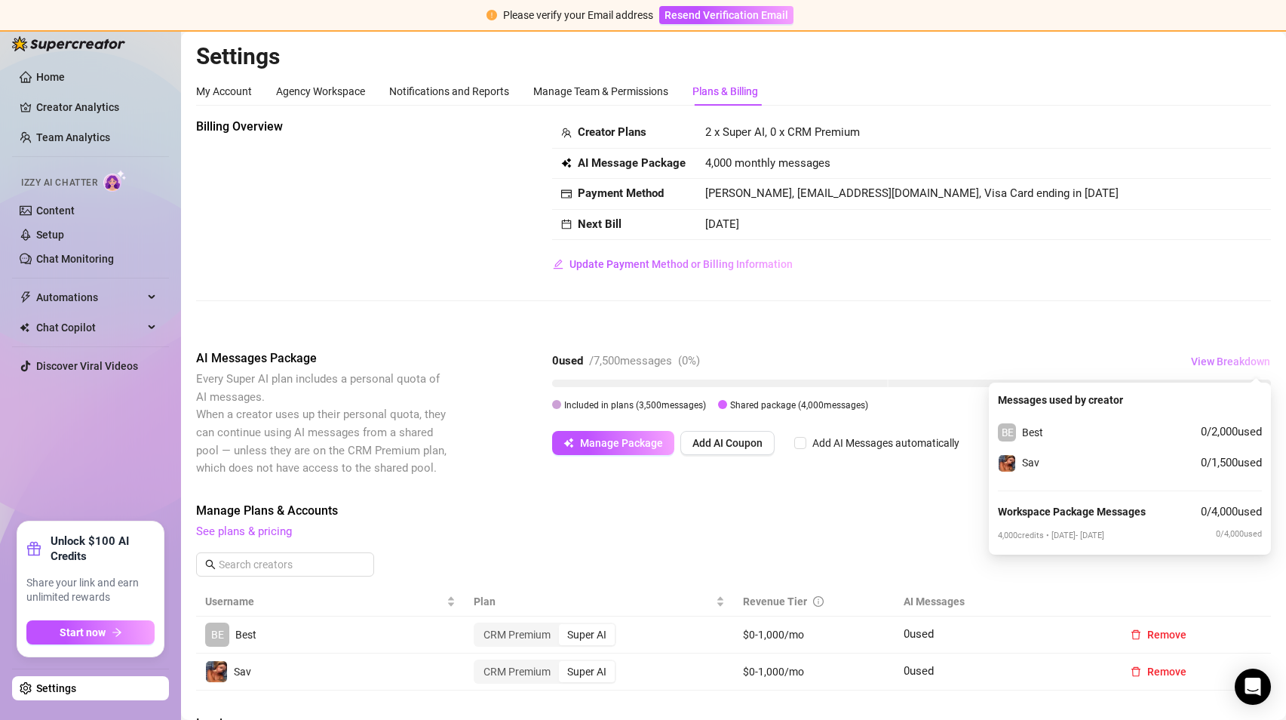
click at [1226, 364] on span "View Breakdown" at bounding box center [1230, 361] width 79 height 12
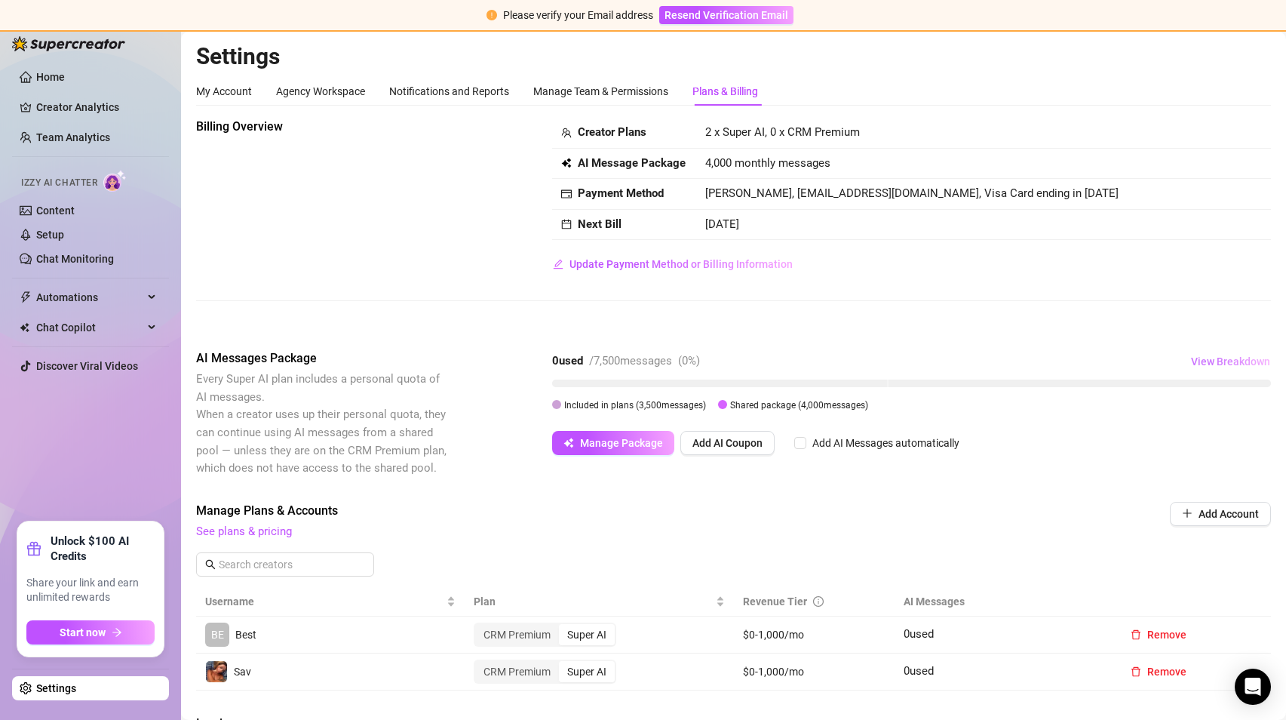
click at [1226, 364] on span "View Breakdown" at bounding box center [1230, 361] width 79 height 12
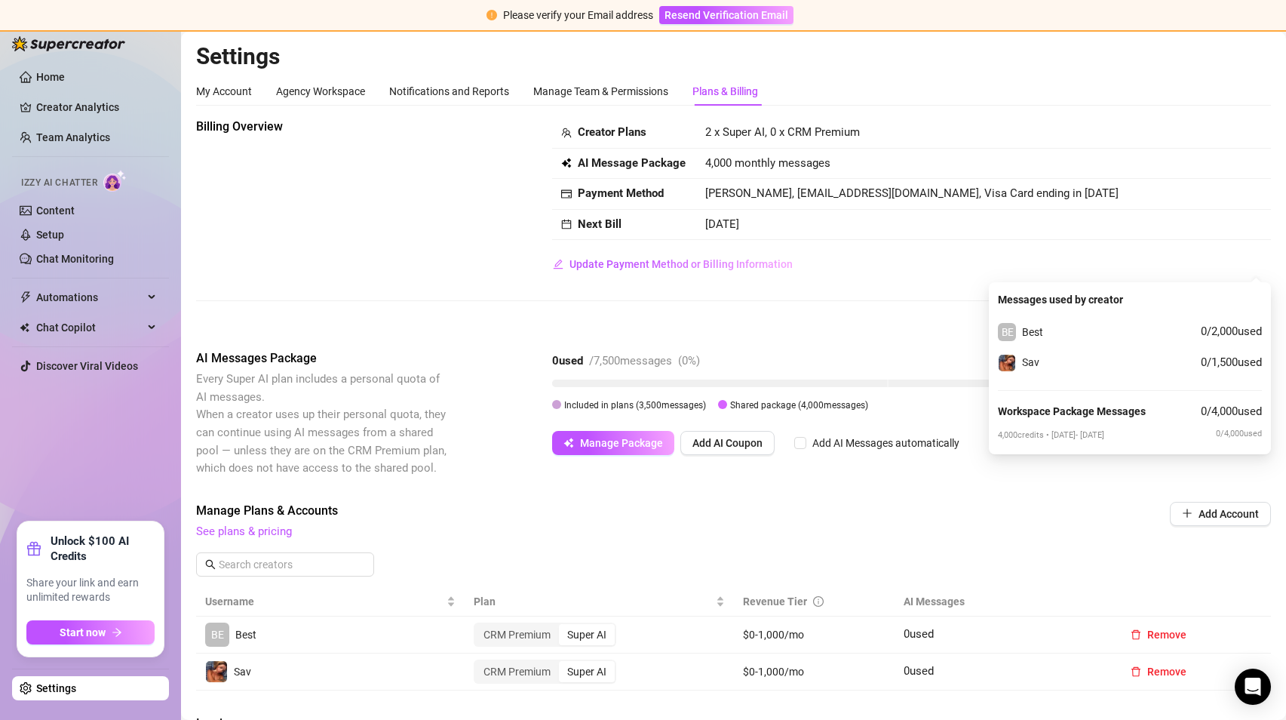
scroll to position [204, 0]
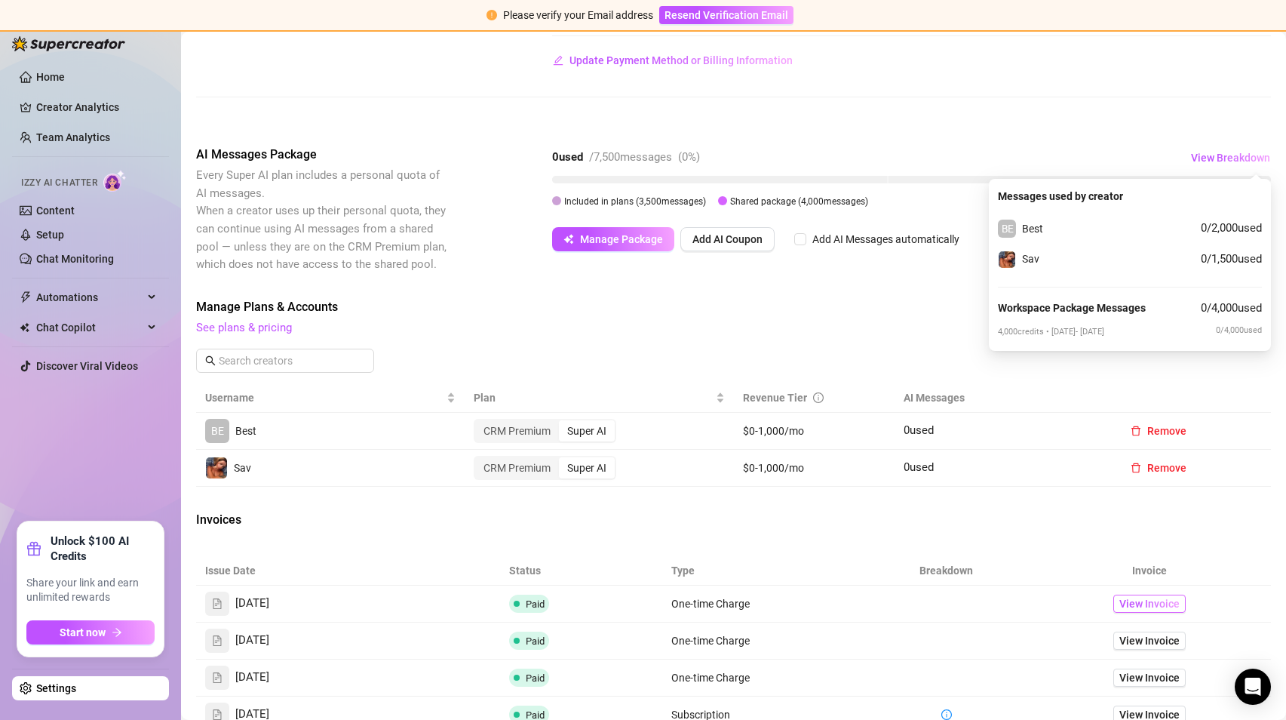
click at [1125, 597] on span "View Invoice" at bounding box center [1149, 603] width 60 height 17
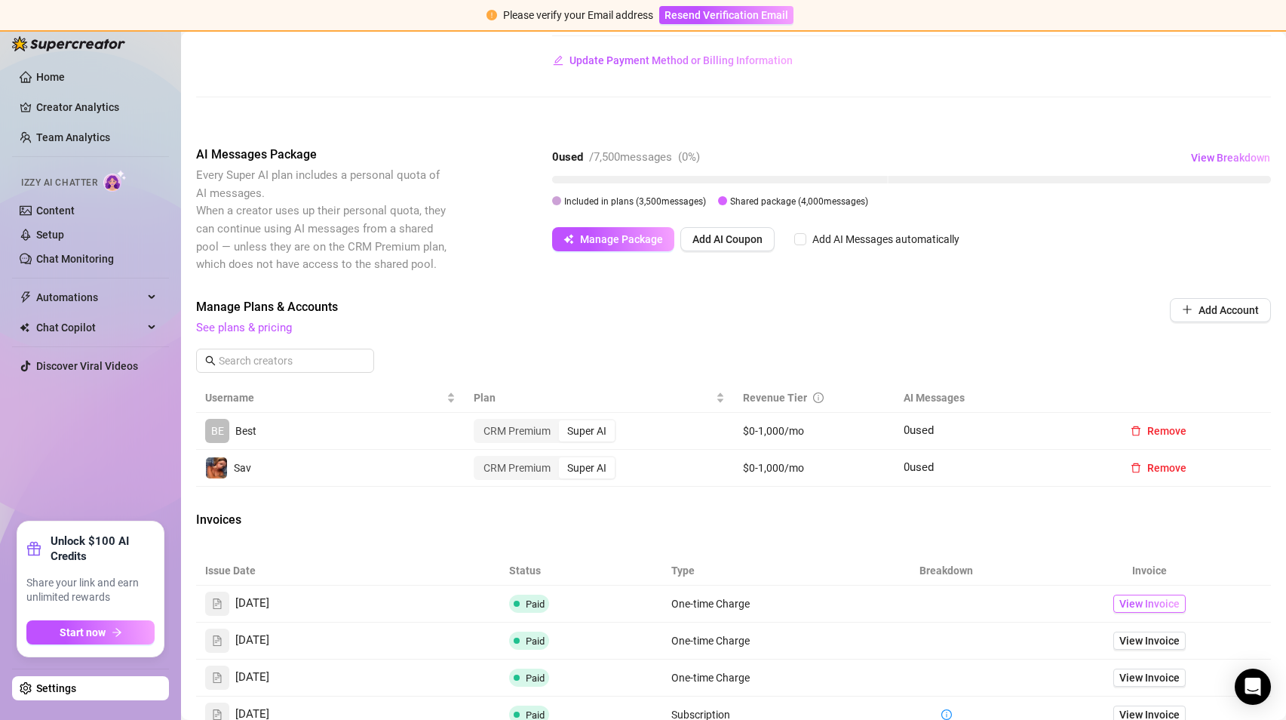
click at [1136, 610] on span "View Invoice" at bounding box center [1149, 603] width 60 height 17
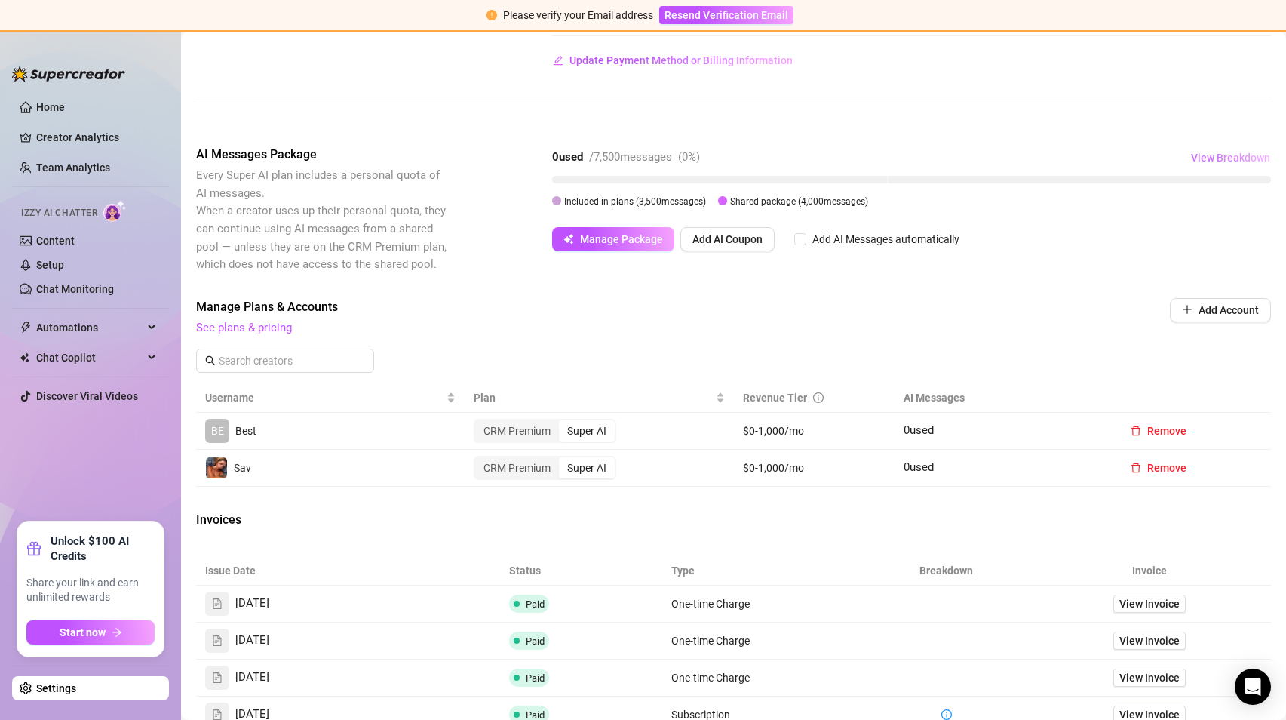
click at [1255, 155] on span "View Breakdown" at bounding box center [1230, 158] width 79 height 12
click at [1197, 629] on td "View Invoice" at bounding box center [1149, 640] width 244 height 37
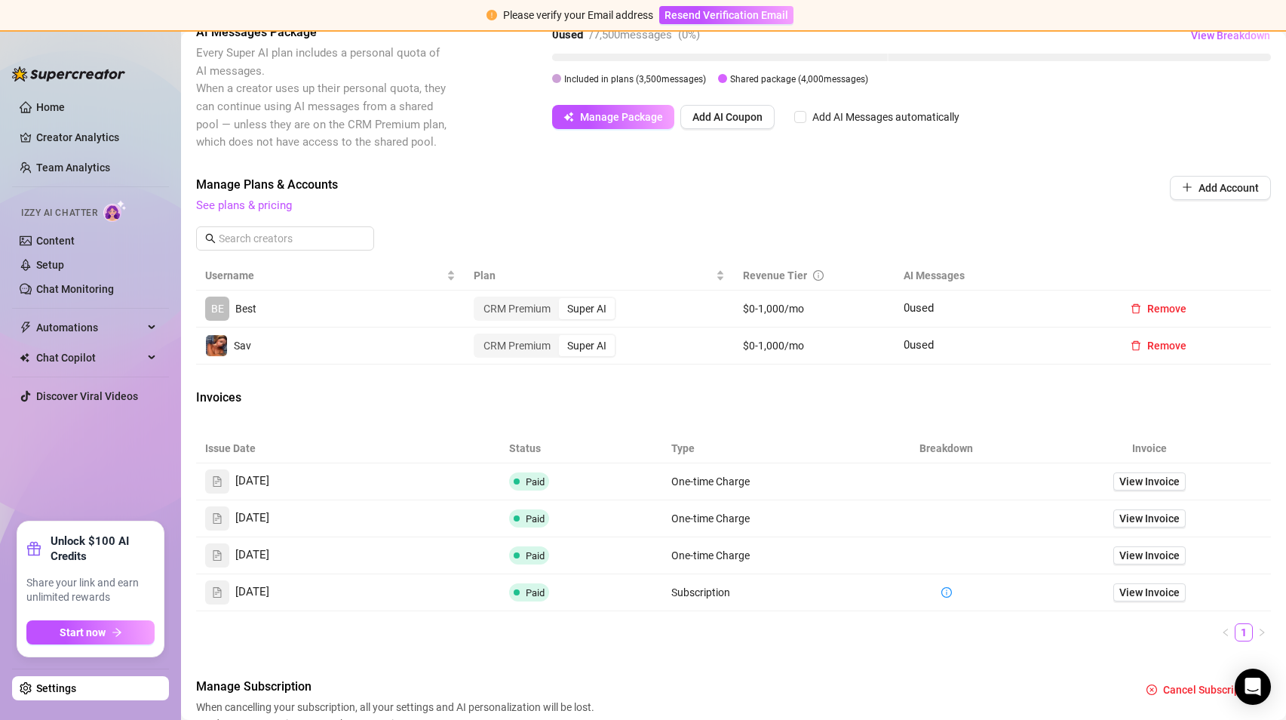
scroll to position [312, 0]
